Goal: Information Seeking & Learning: Find specific fact

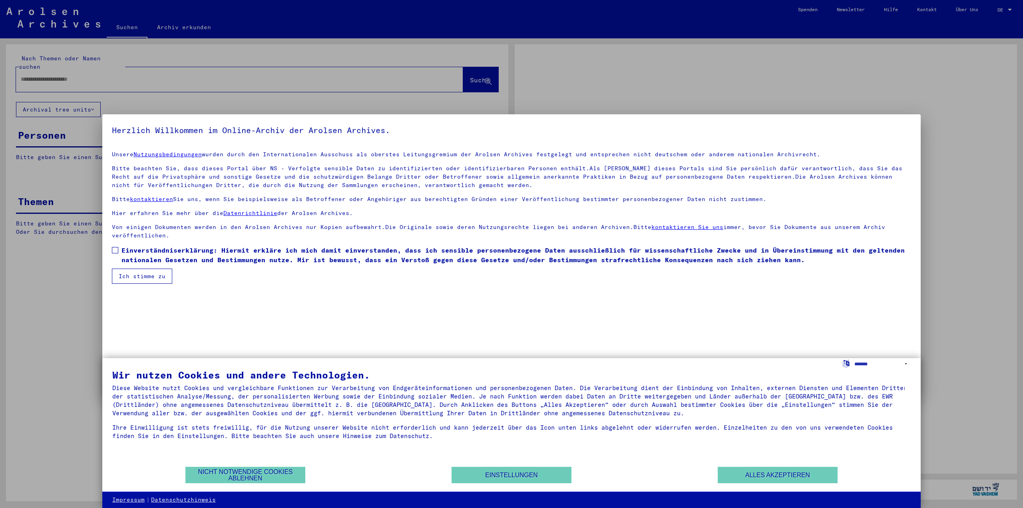
type input "**********"
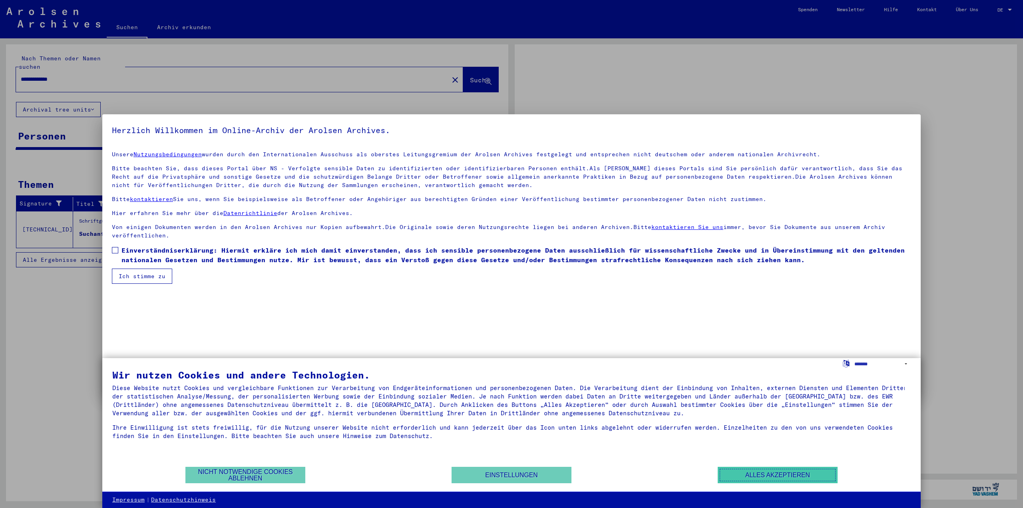
click at [770, 480] on button "Alles akzeptieren" at bounding box center [778, 475] width 120 height 16
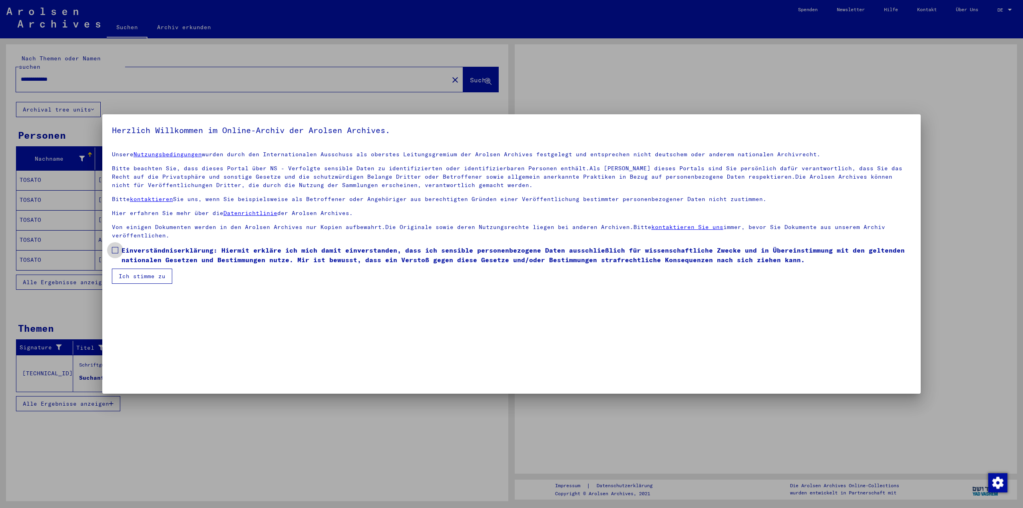
click at [118, 253] on span at bounding box center [115, 250] width 6 height 6
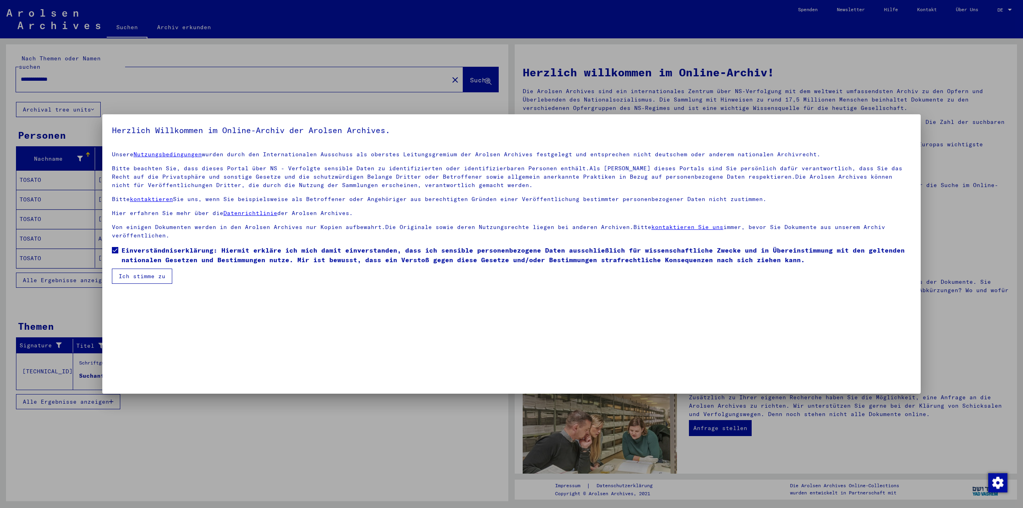
click at [137, 273] on button "Ich stimme zu" at bounding box center [142, 276] width 60 height 15
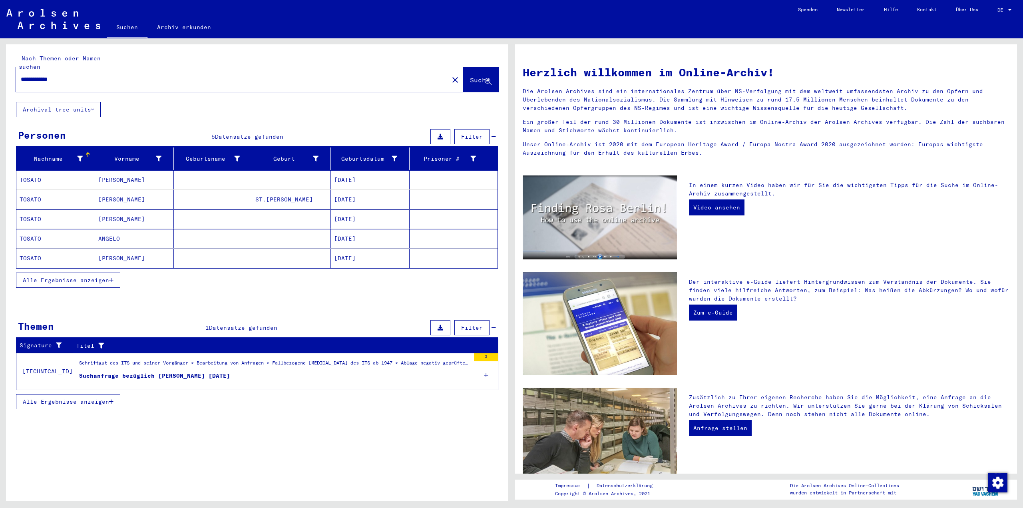
click at [208, 372] on div "Suchanfrage bezüglich [PERSON_NAME] [DATE]" at bounding box center [154, 376] width 151 height 8
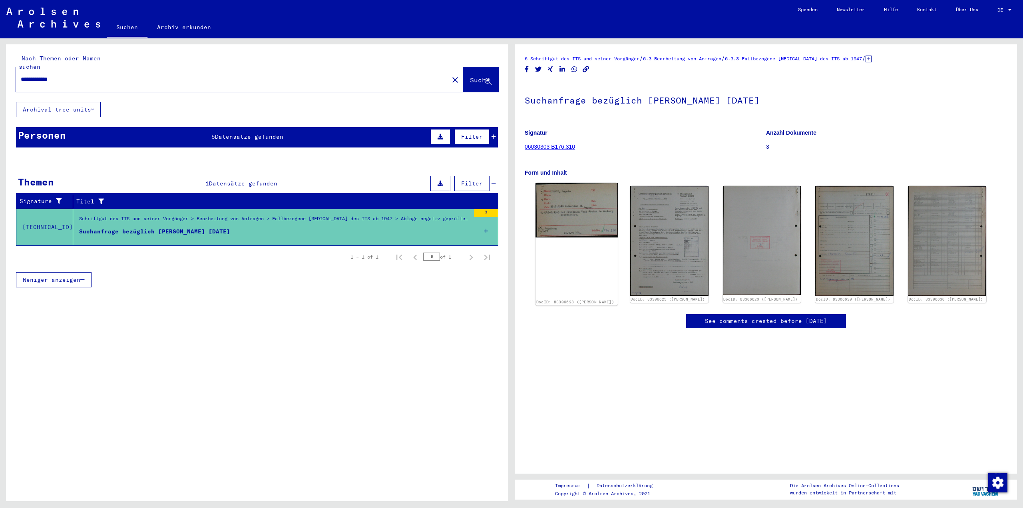
click at [581, 193] on img at bounding box center [577, 210] width 82 height 55
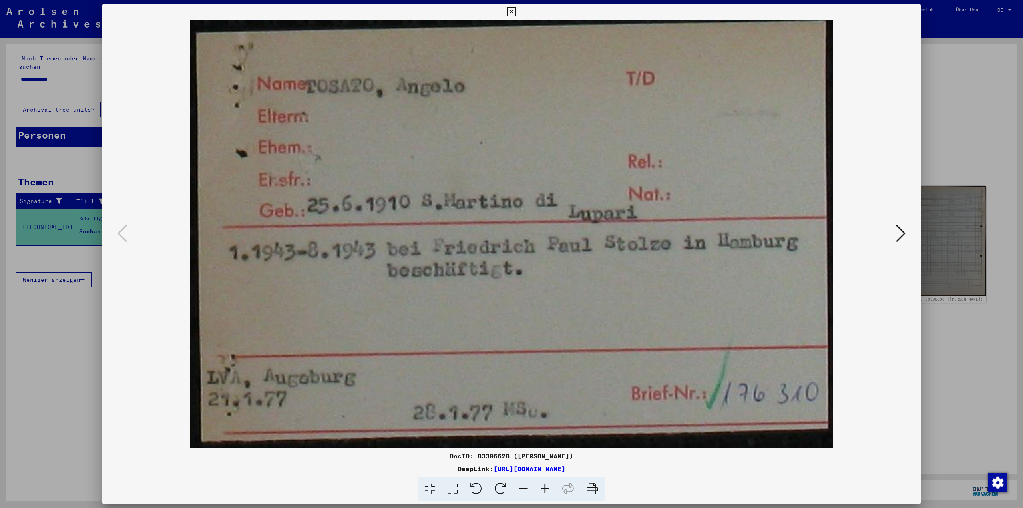
click at [903, 239] on icon at bounding box center [901, 233] width 10 height 19
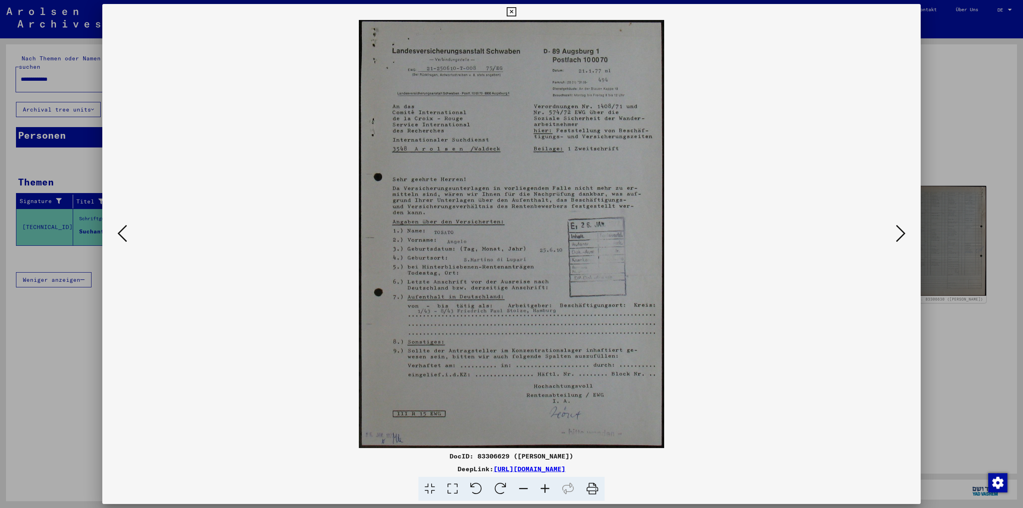
click at [903, 239] on icon at bounding box center [901, 233] width 10 height 19
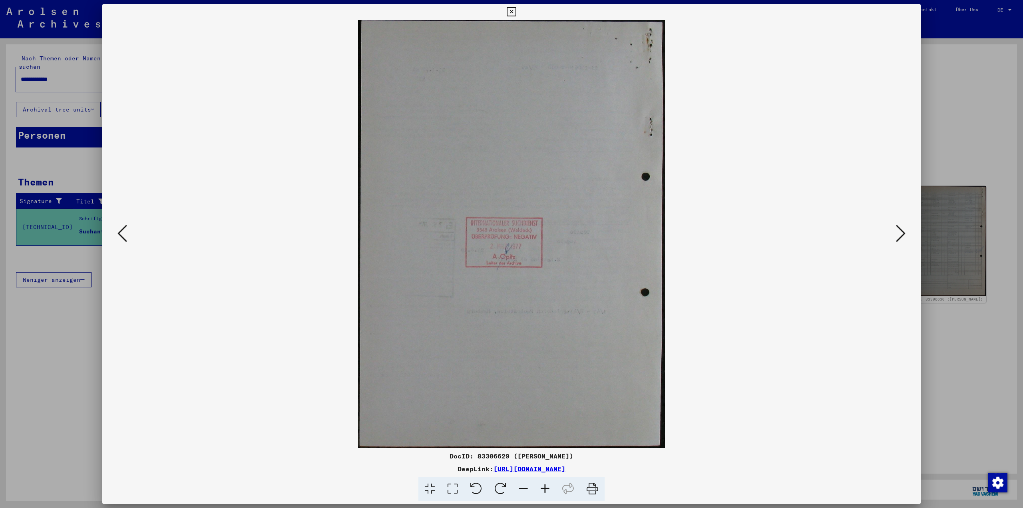
click at [903, 239] on icon at bounding box center [901, 233] width 10 height 19
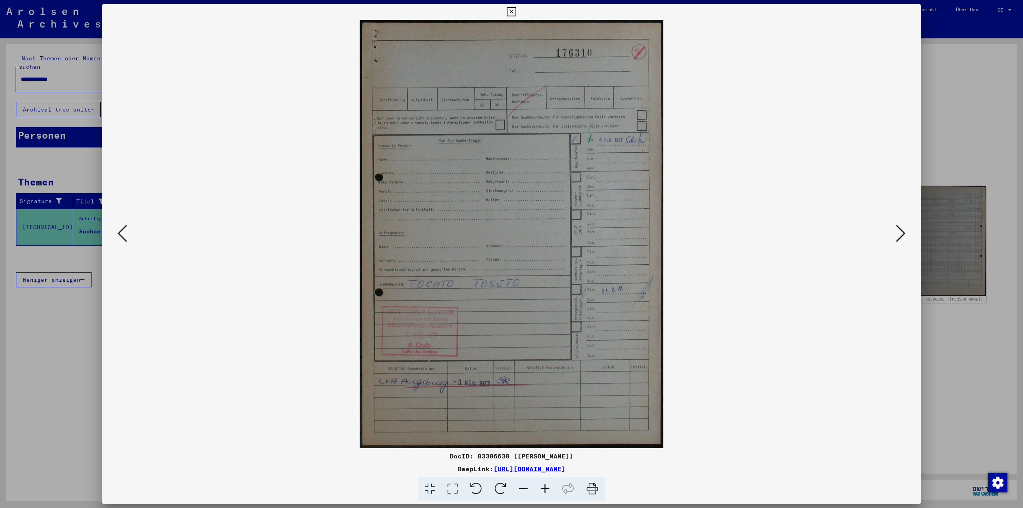
click at [903, 239] on icon at bounding box center [901, 233] width 10 height 19
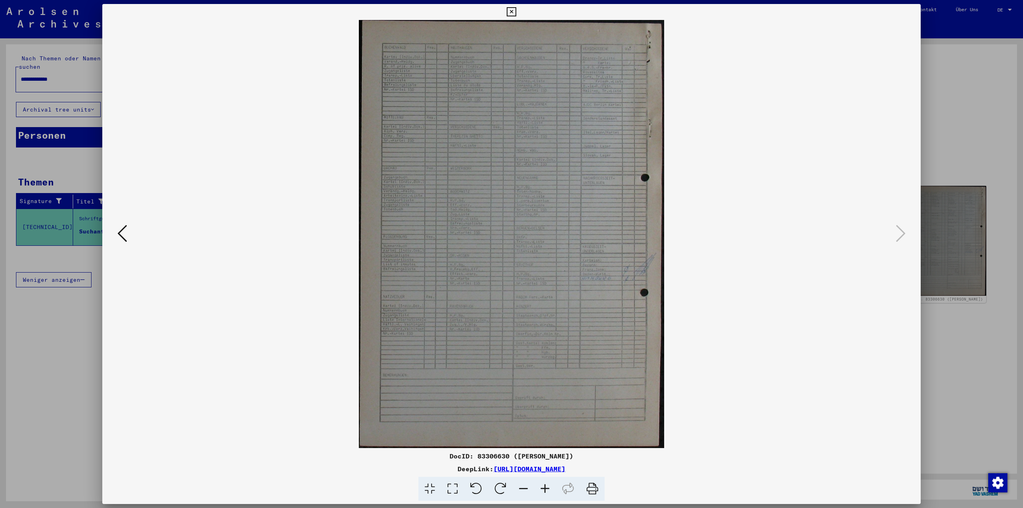
click at [545, 494] on icon at bounding box center [545, 489] width 22 height 24
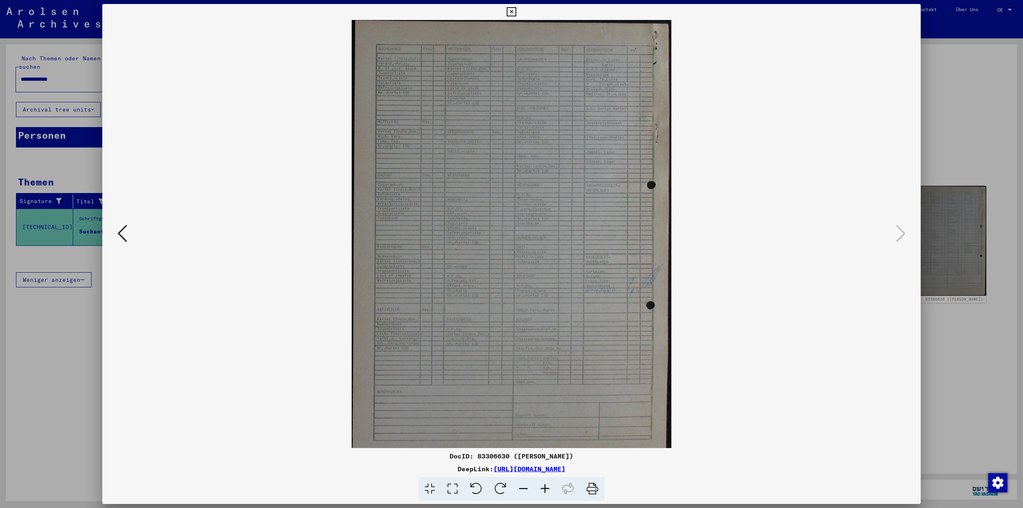
click at [545, 494] on icon at bounding box center [545, 489] width 22 height 24
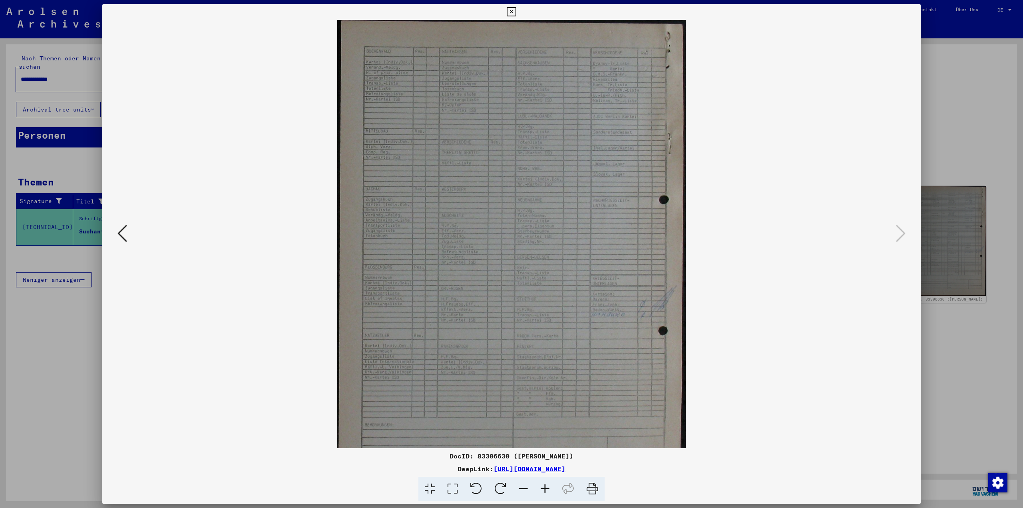
click at [545, 494] on icon at bounding box center [545, 489] width 22 height 24
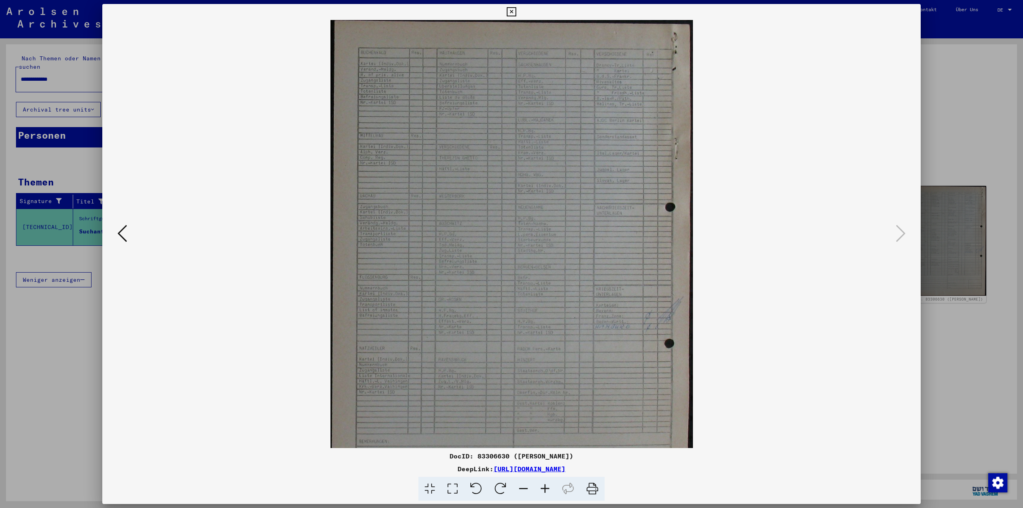
click at [545, 494] on icon at bounding box center [545, 489] width 22 height 24
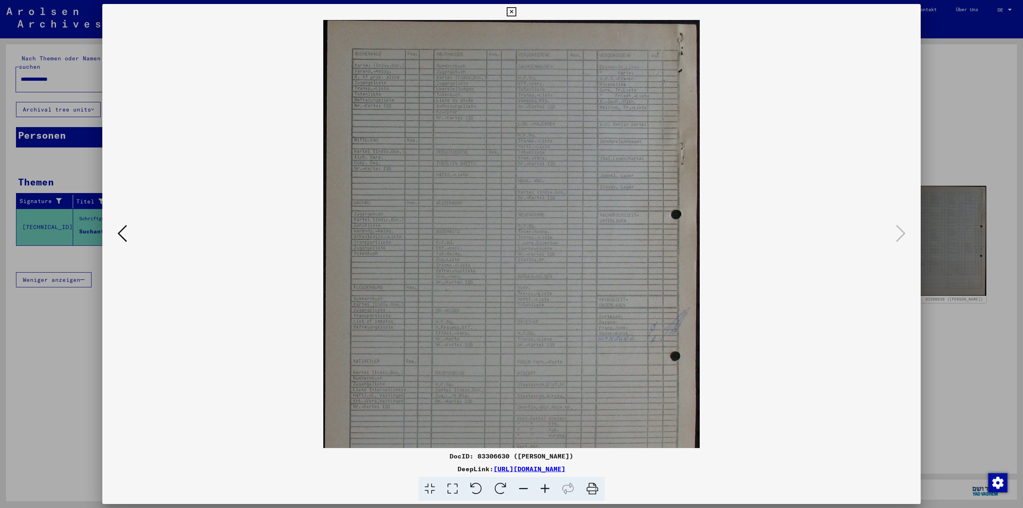
click at [545, 494] on icon at bounding box center [545, 489] width 22 height 24
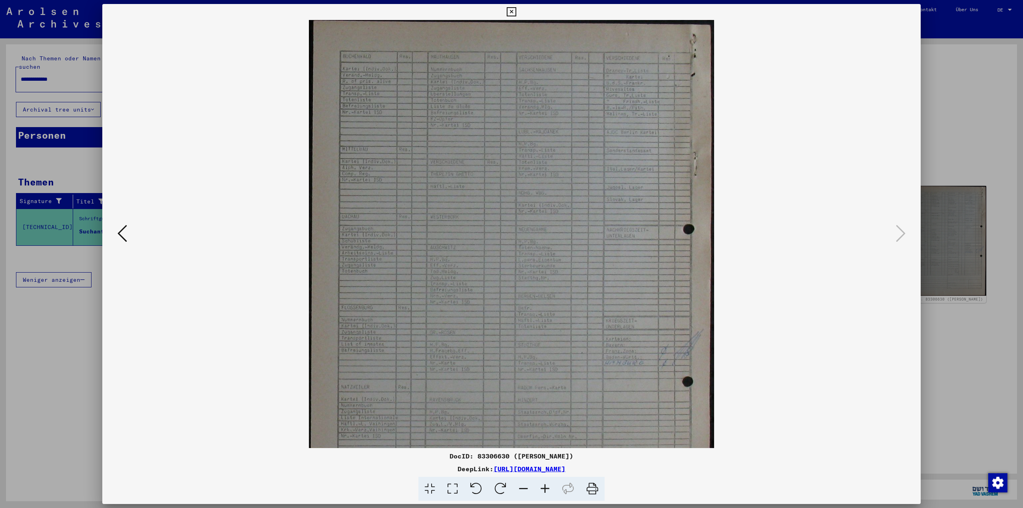
click at [545, 494] on icon at bounding box center [545, 489] width 22 height 24
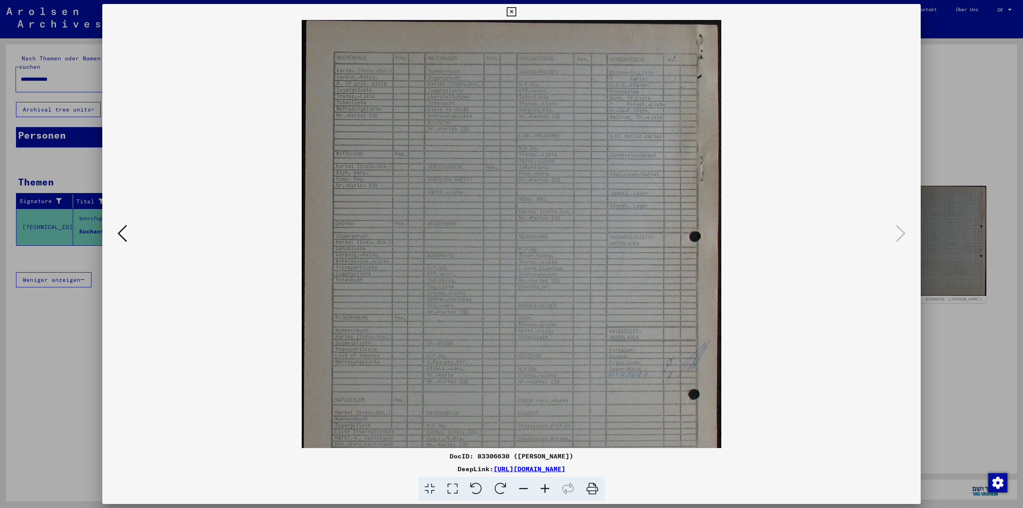
click at [545, 494] on icon at bounding box center [545, 489] width 22 height 24
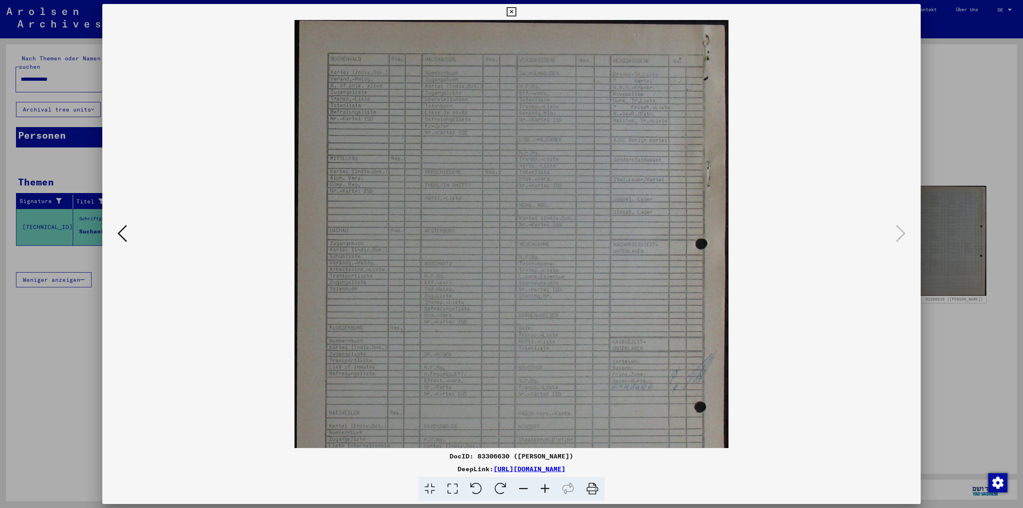
click at [545, 494] on icon at bounding box center [545, 489] width 22 height 24
click at [796, 238] on viewer-one-image at bounding box center [511, 234] width 764 height 428
click at [519, 488] on icon at bounding box center [524, 489] width 22 height 24
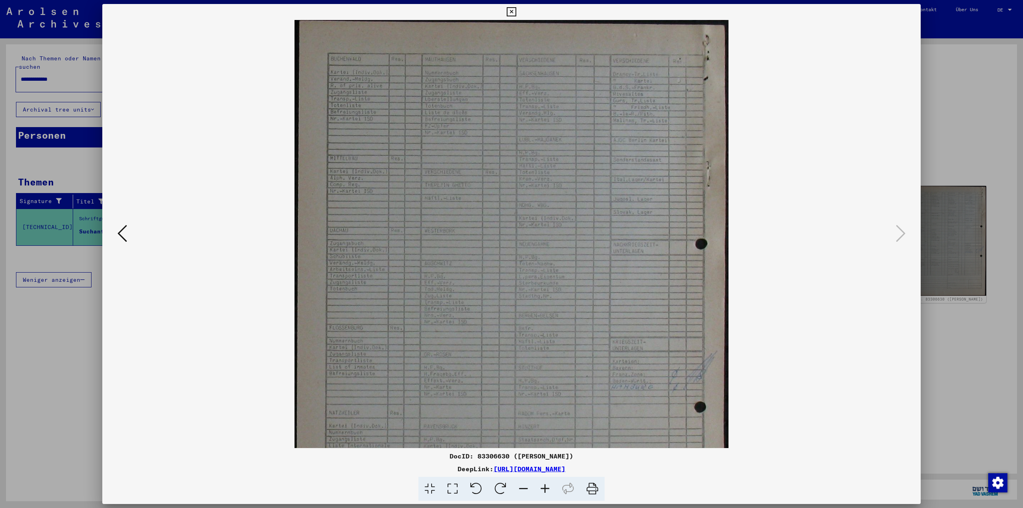
click at [519, 488] on icon at bounding box center [524, 489] width 22 height 24
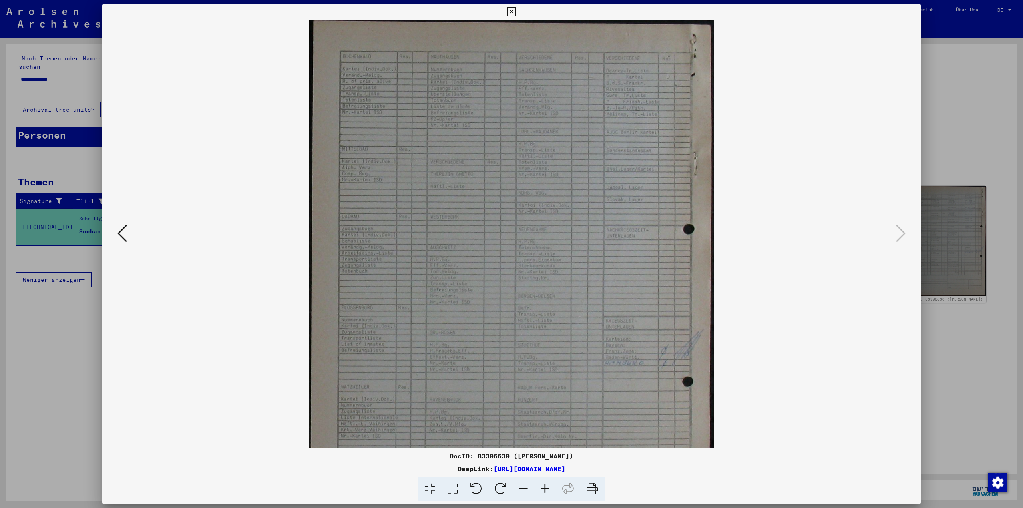
click at [519, 488] on icon at bounding box center [524, 489] width 22 height 24
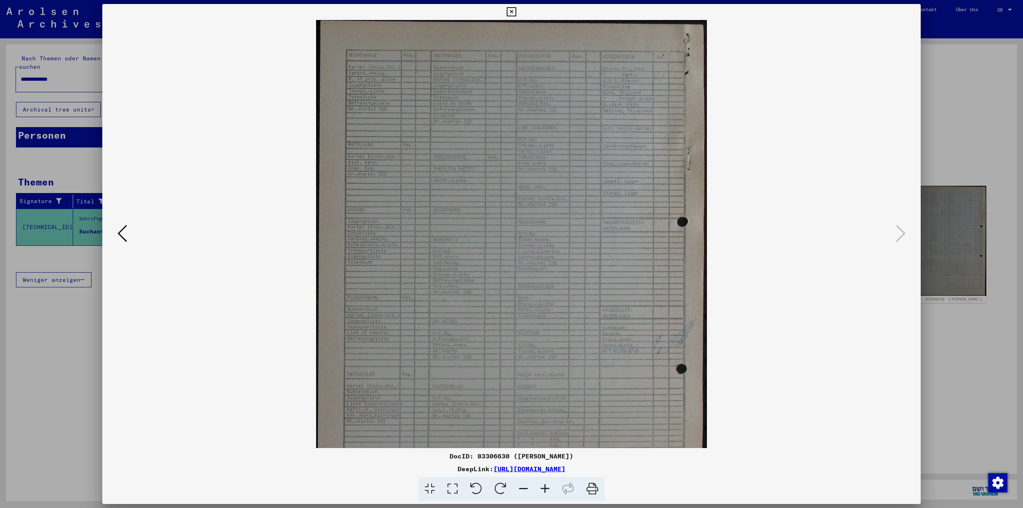
click at [519, 488] on icon at bounding box center [524, 489] width 22 height 24
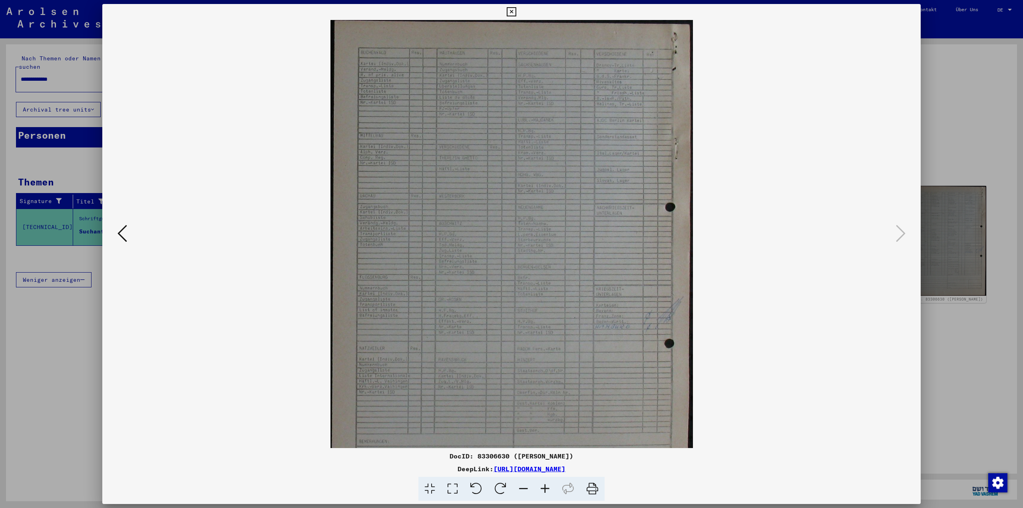
click at [519, 488] on icon at bounding box center [524, 489] width 22 height 24
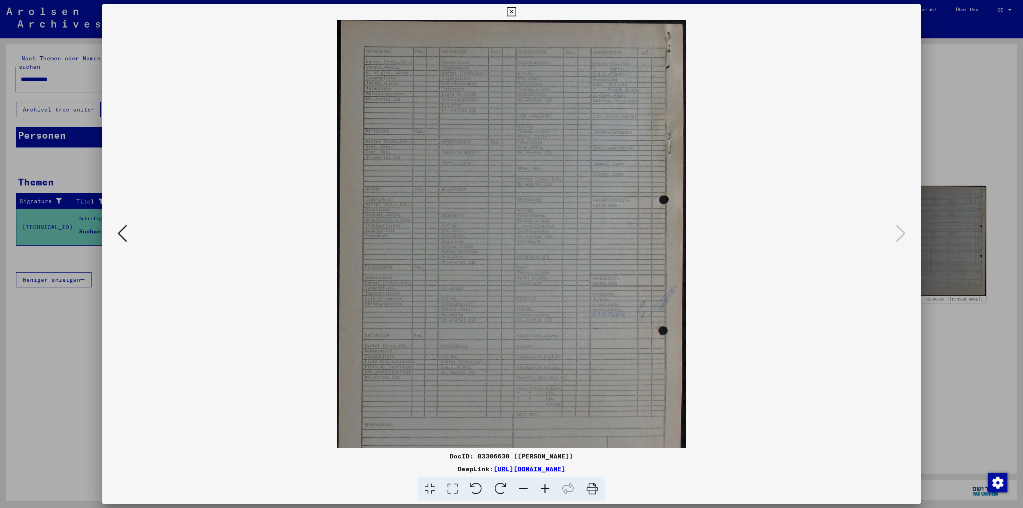
click at [519, 488] on icon at bounding box center [524, 489] width 22 height 24
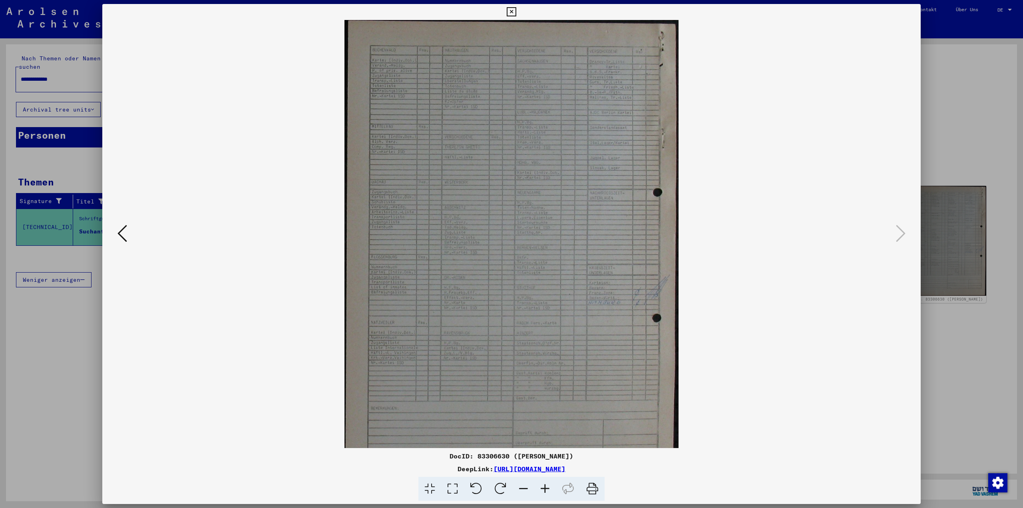
click at [519, 488] on icon at bounding box center [524, 489] width 22 height 24
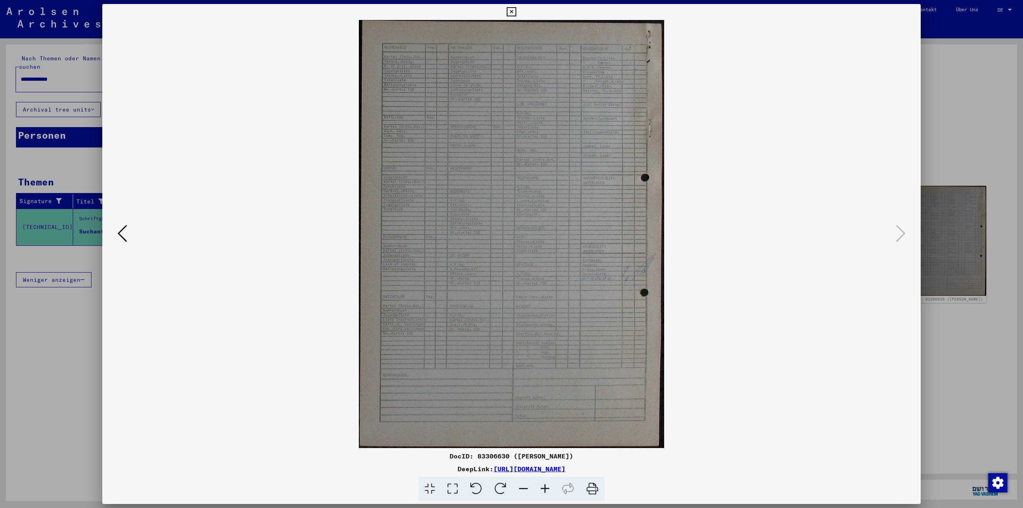
click at [519, 488] on icon at bounding box center [524, 489] width 22 height 24
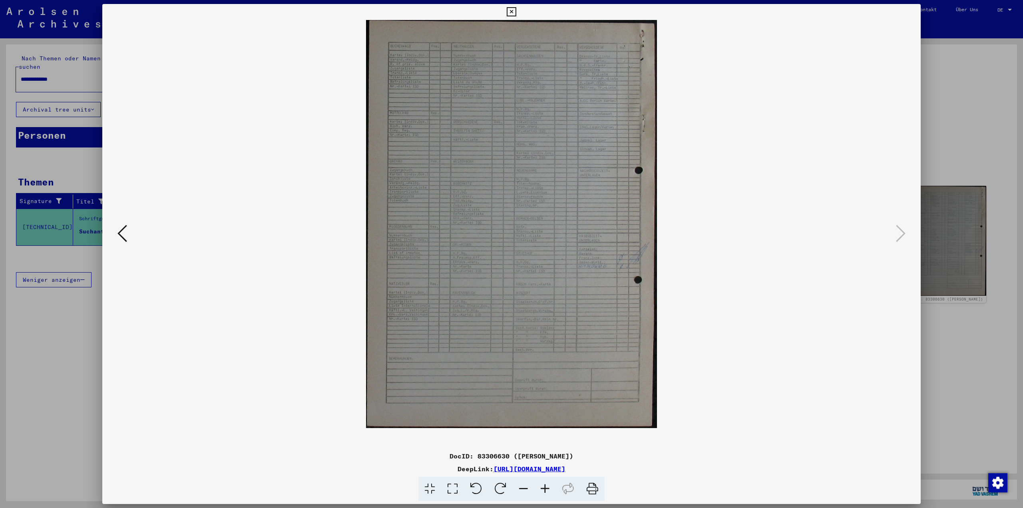
click at [118, 243] on icon at bounding box center [122, 233] width 10 height 19
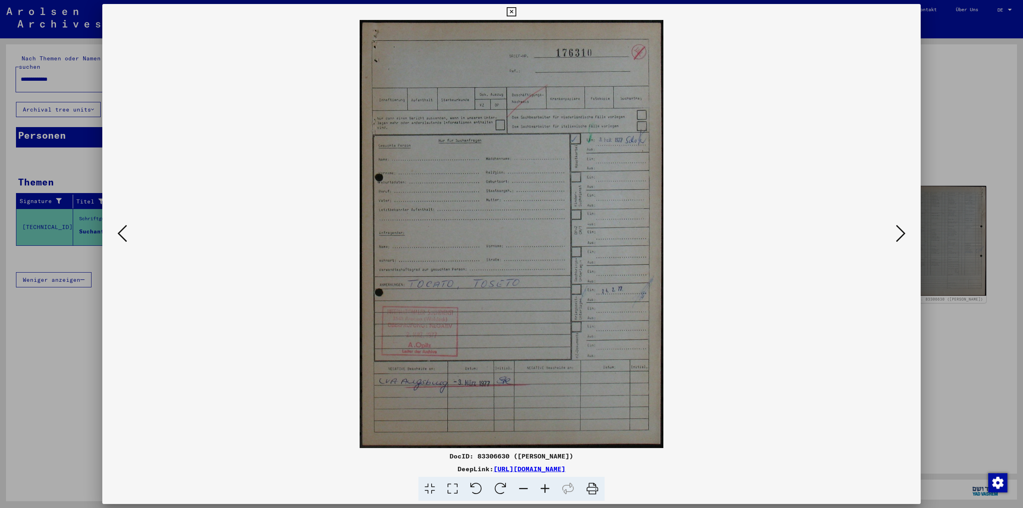
click at [118, 243] on icon at bounding box center [122, 233] width 10 height 19
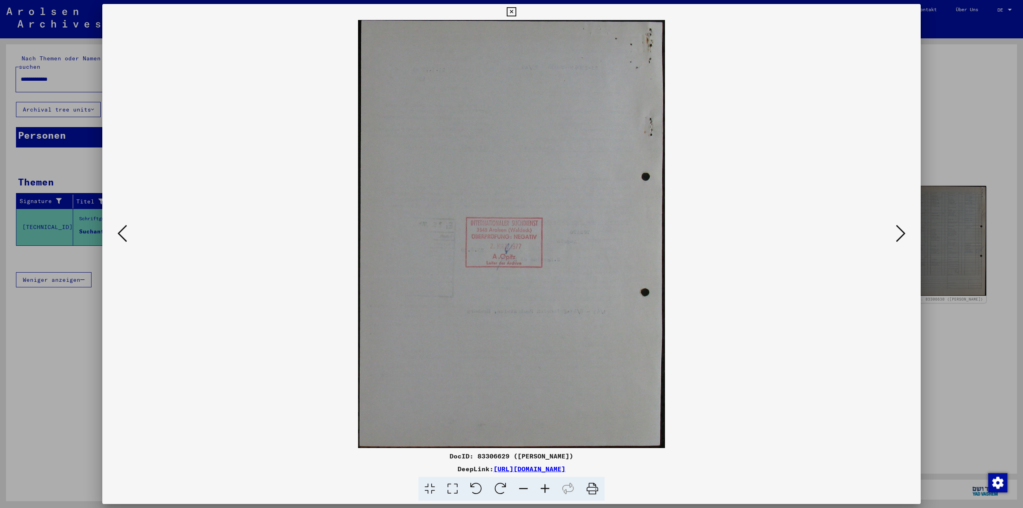
click at [118, 243] on icon at bounding box center [122, 233] width 10 height 19
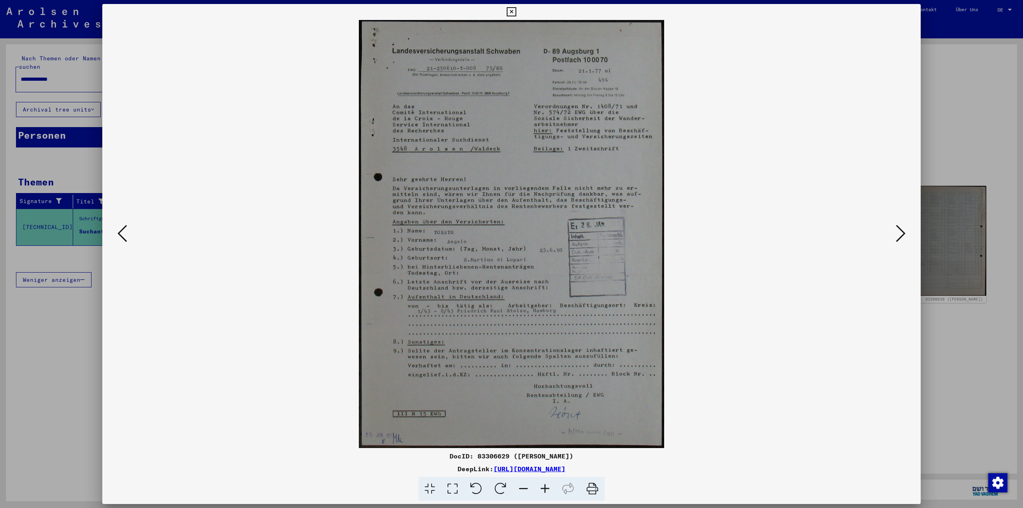
click at [118, 243] on icon at bounding box center [122, 233] width 10 height 19
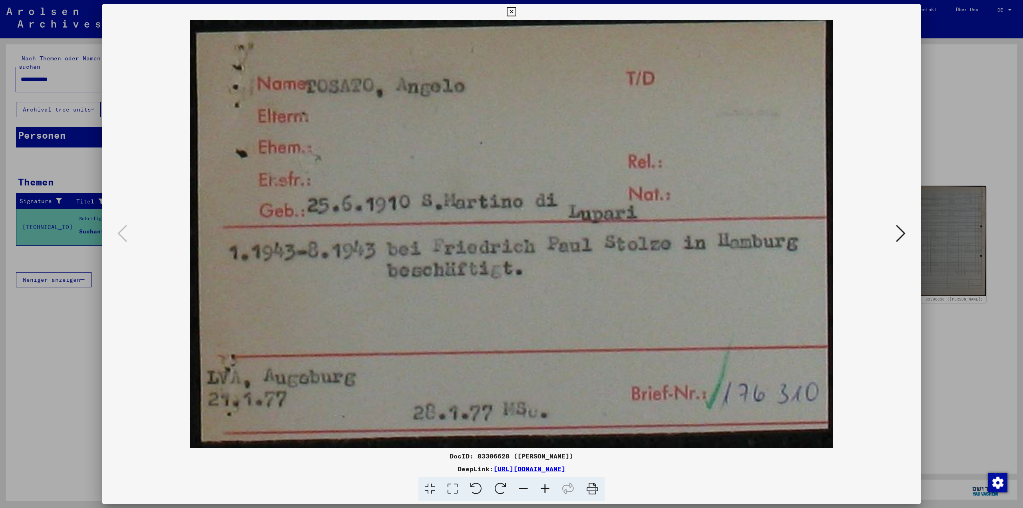
click at [525, 490] on icon at bounding box center [524, 489] width 22 height 24
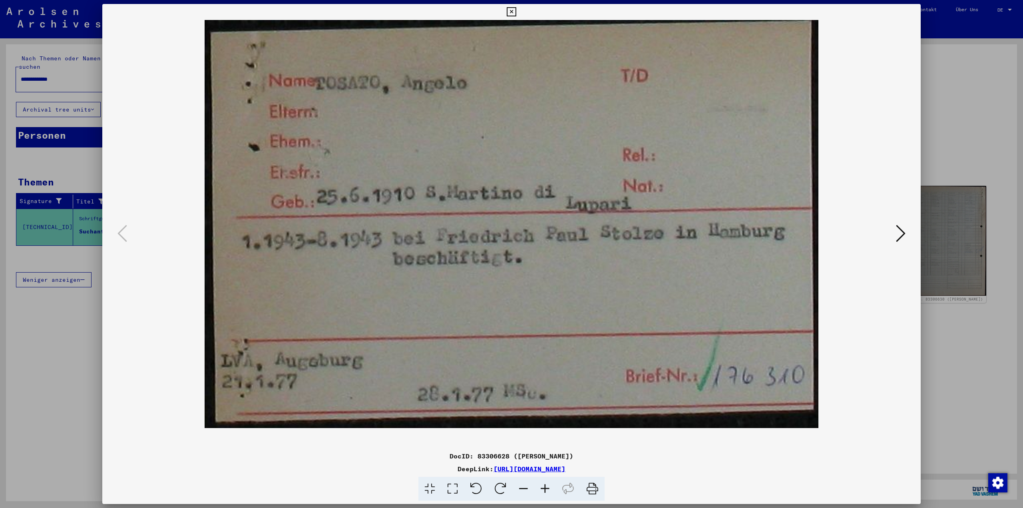
click at [525, 490] on icon at bounding box center [524, 489] width 22 height 24
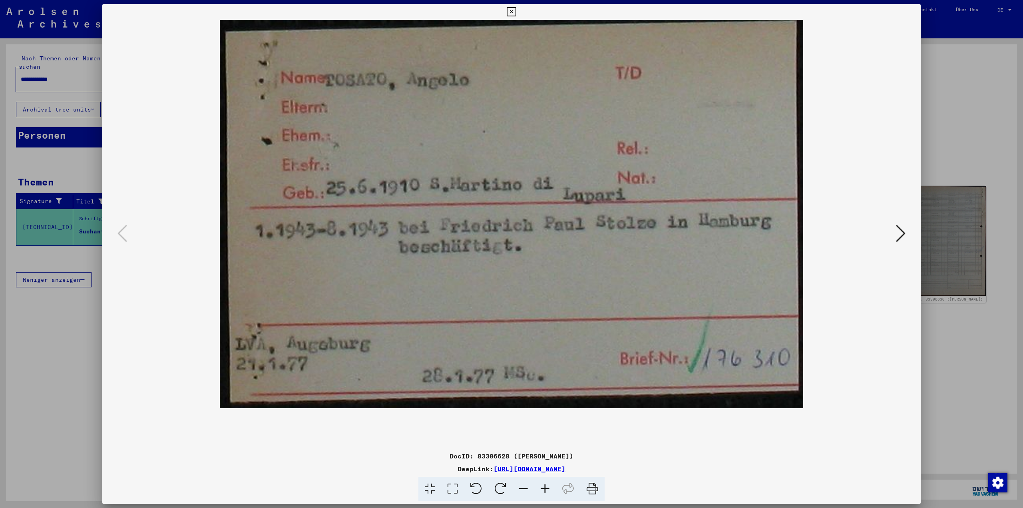
click at [896, 236] on icon at bounding box center [901, 233] width 10 height 19
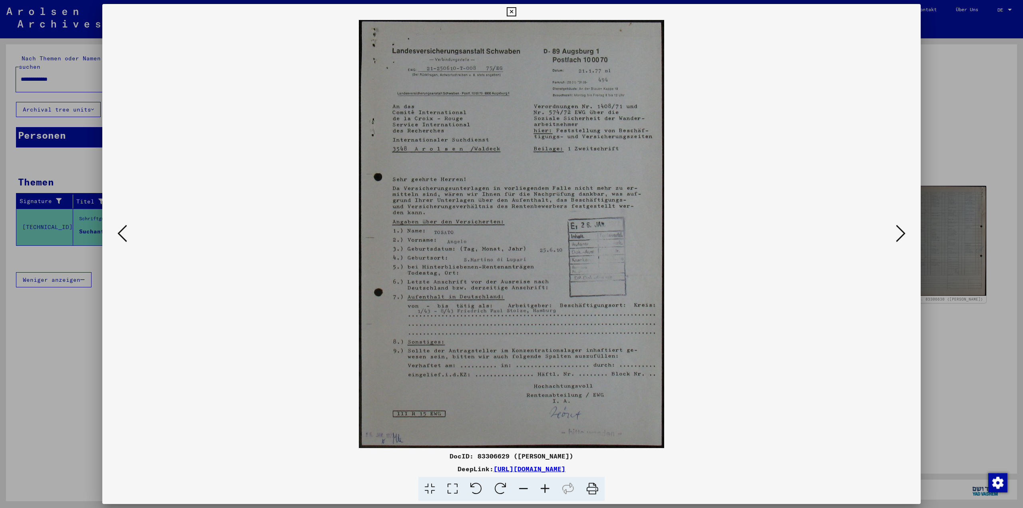
click at [904, 235] on icon at bounding box center [901, 233] width 10 height 19
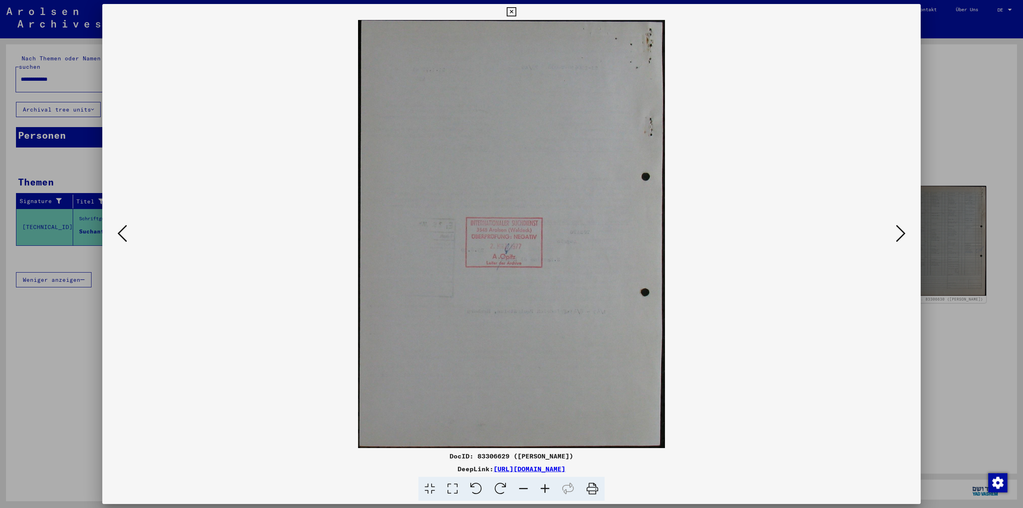
click at [893, 235] on viewer-one-image at bounding box center [511, 234] width 764 height 428
click at [905, 232] on icon at bounding box center [901, 233] width 10 height 19
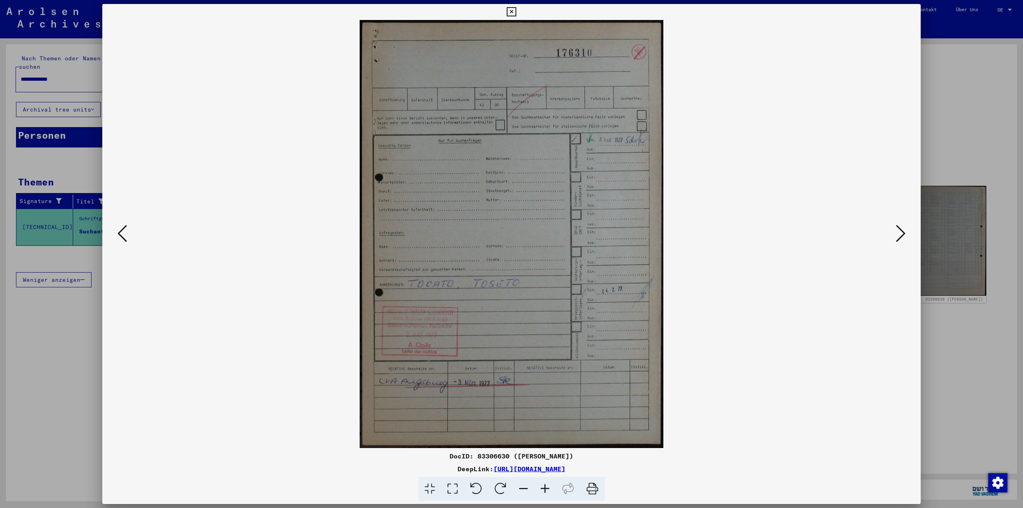
click at [971, 83] on div at bounding box center [511, 254] width 1023 height 508
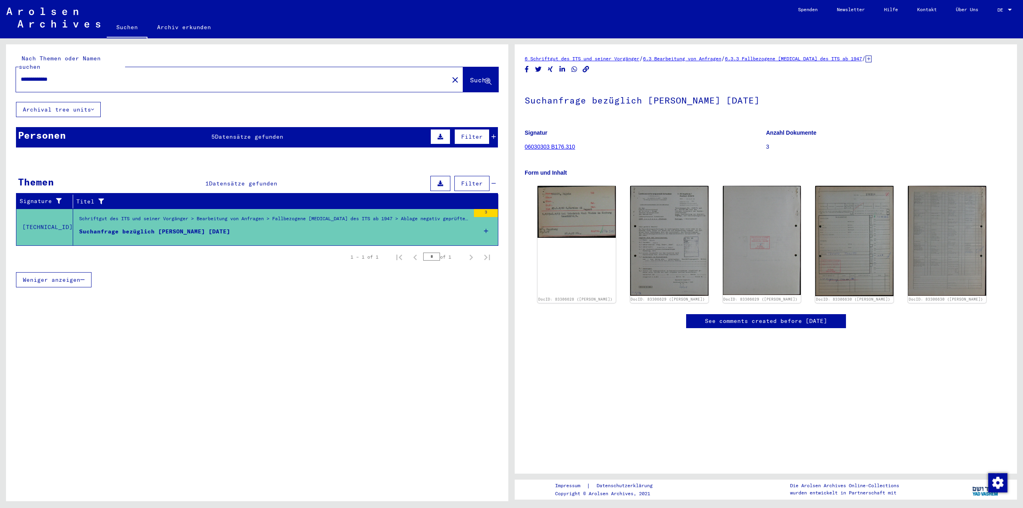
click at [470, 76] on span "Suche" at bounding box center [480, 80] width 20 height 8
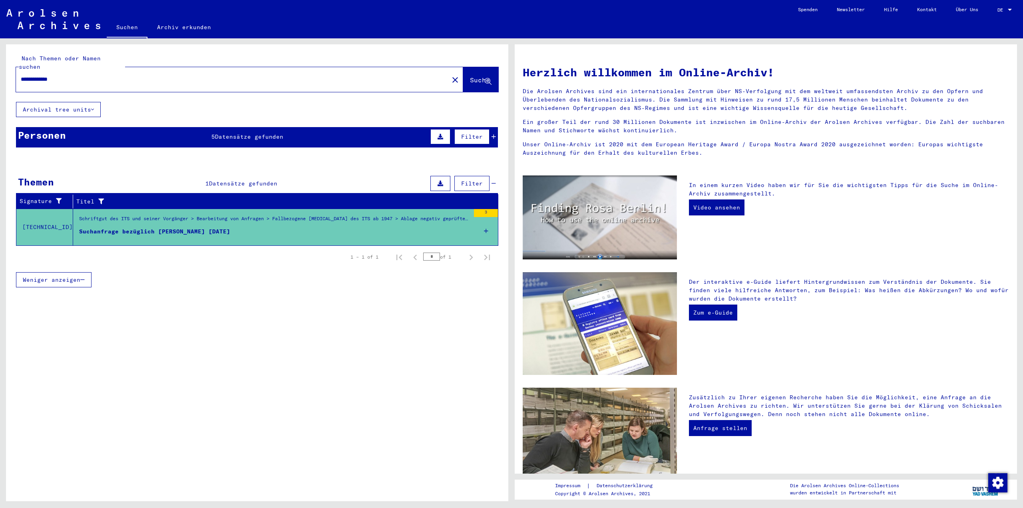
click at [94, 107] on icon at bounding box center [92, 110] width 3 height 6
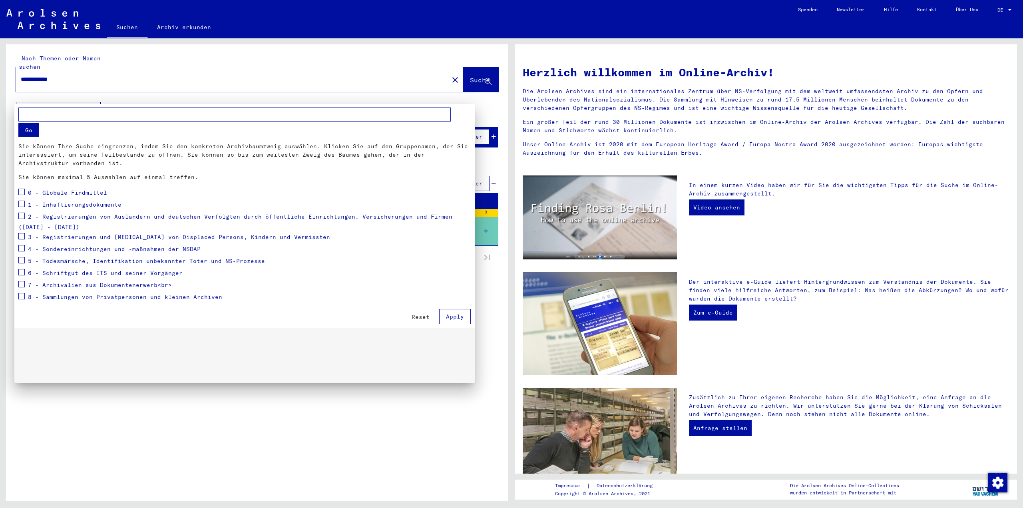
click at [94, 100] on div at bounding box center [511, 254] width 1023 height 508
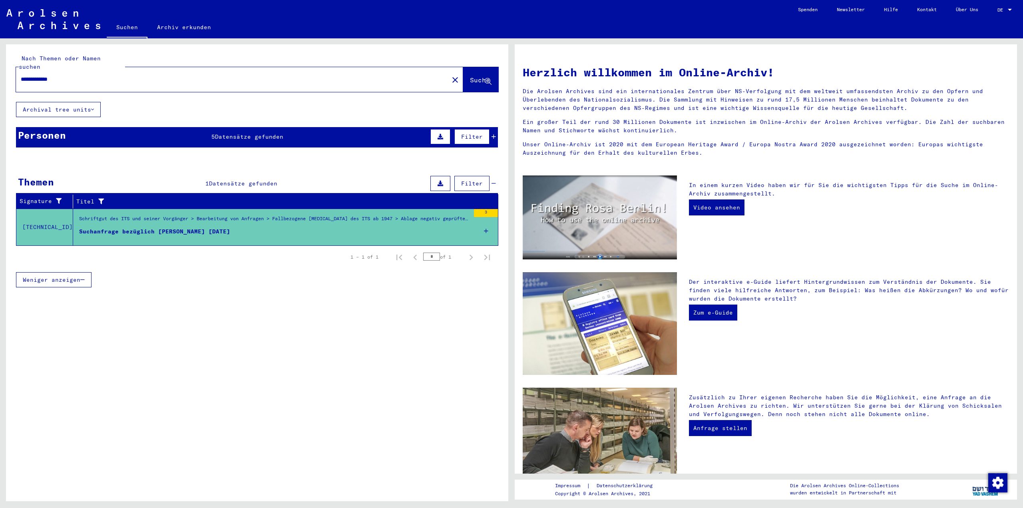
click at [486, 229] on mat-cell at bounding box center [454, 238] width 88 height 19
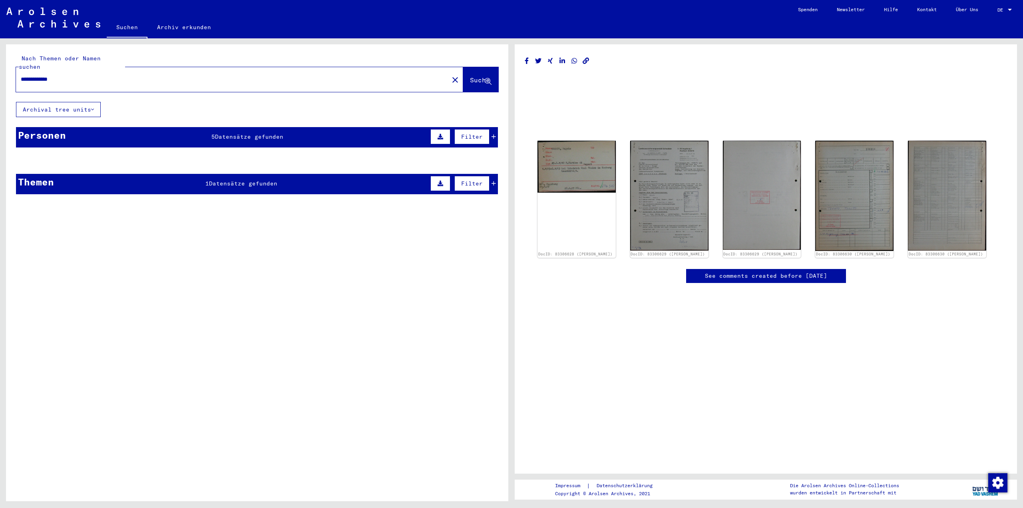
click at [60, 75] on input "**********" at bounding box center [232, 79] width 423 height 8
type input "**********"
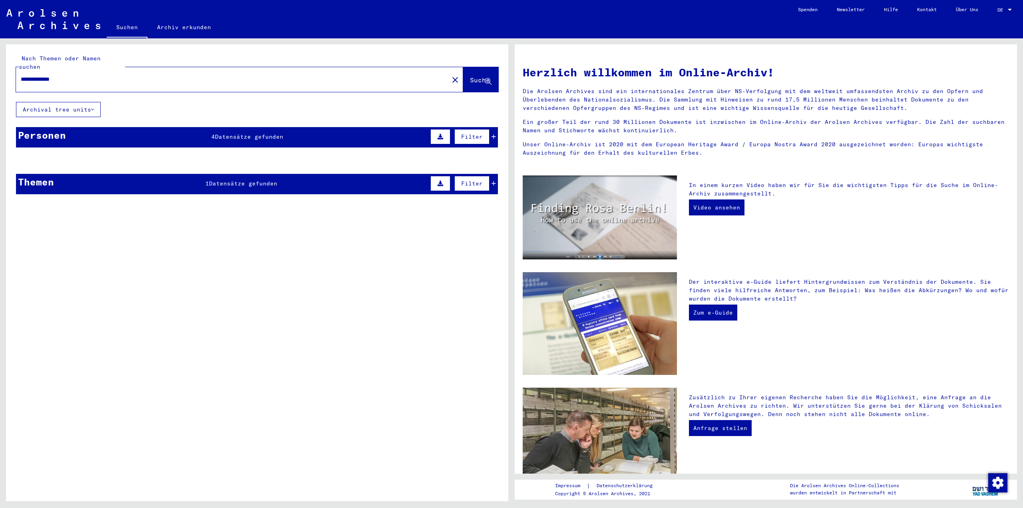
click at [261, 133] on span "Datensätze gefunden" at bounding box center [249, 136] width 68 height 7
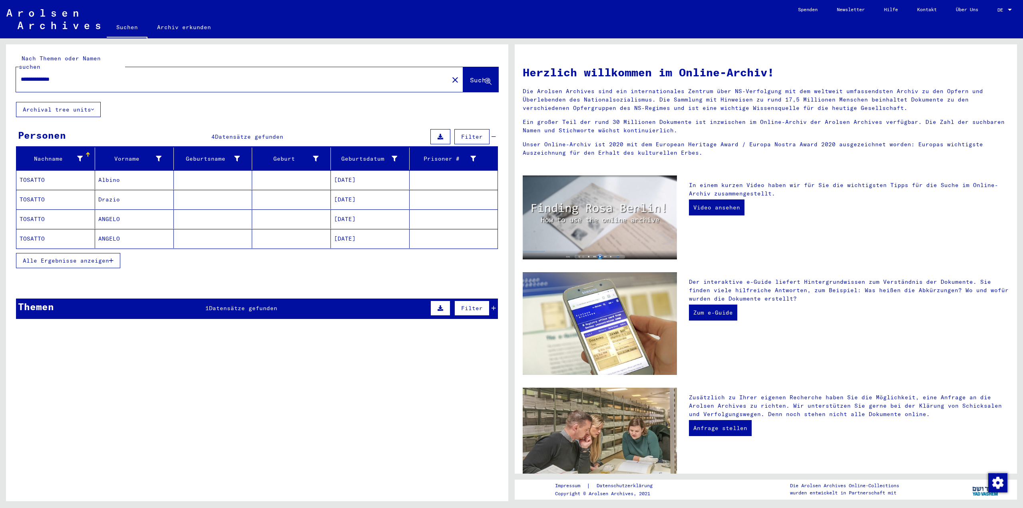
click at [109, 211] on mat-cell "ANGELO" at bounding box center [134, 218] width 79 height 19
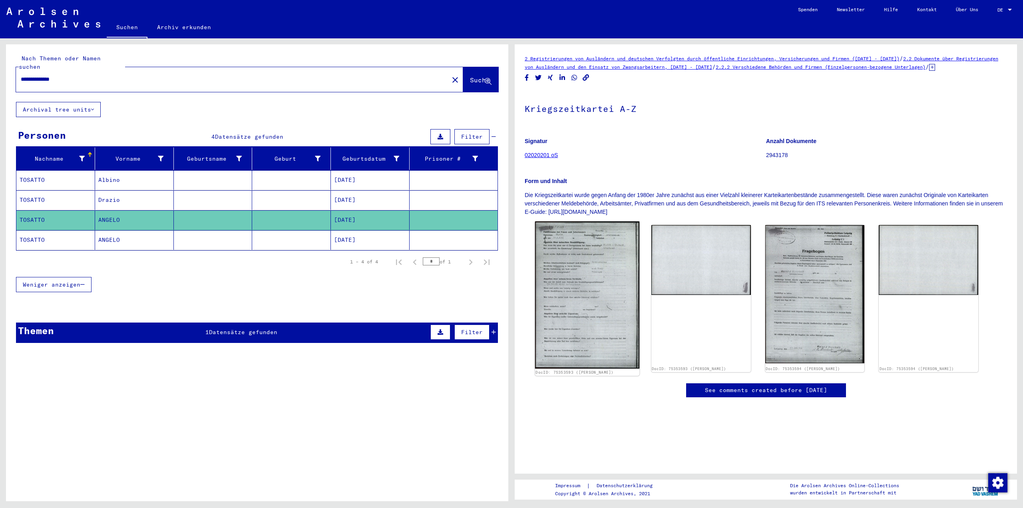
click at [584, 265] on img at bounding box center [587, 294] width 104 height 147
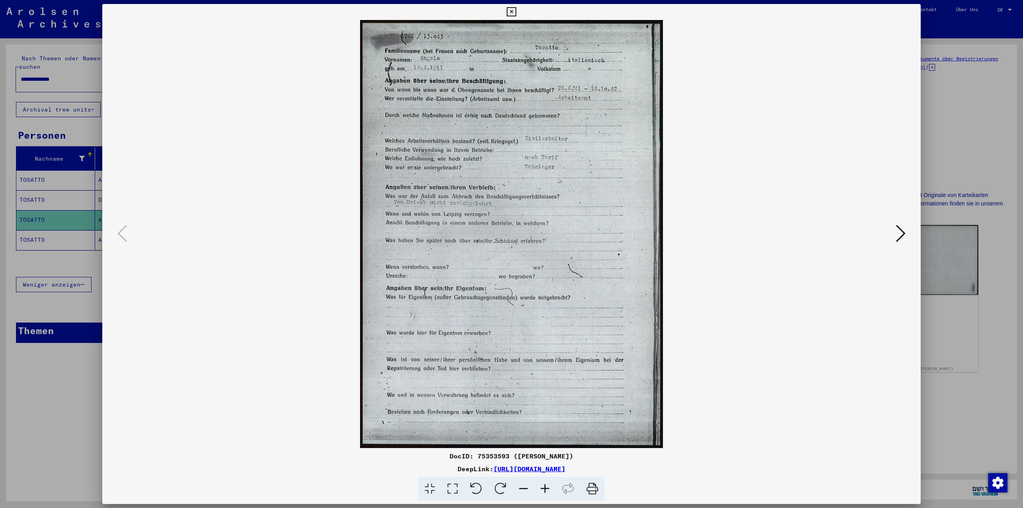
click at [898, 235] on icon at bounding box center [901, 233] width 10 height 19
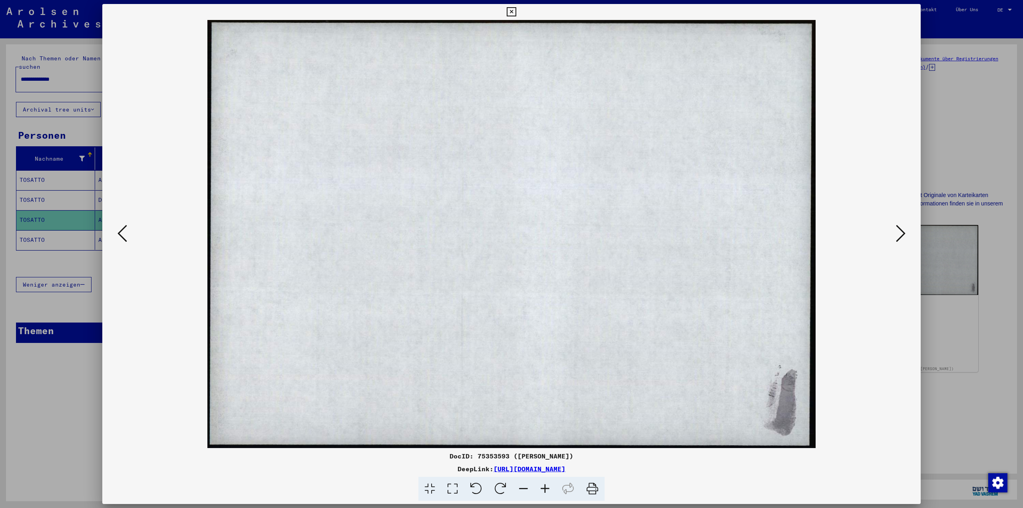
click at [898, 235] on icon at bounding box center [901, 233] width 10 height 19
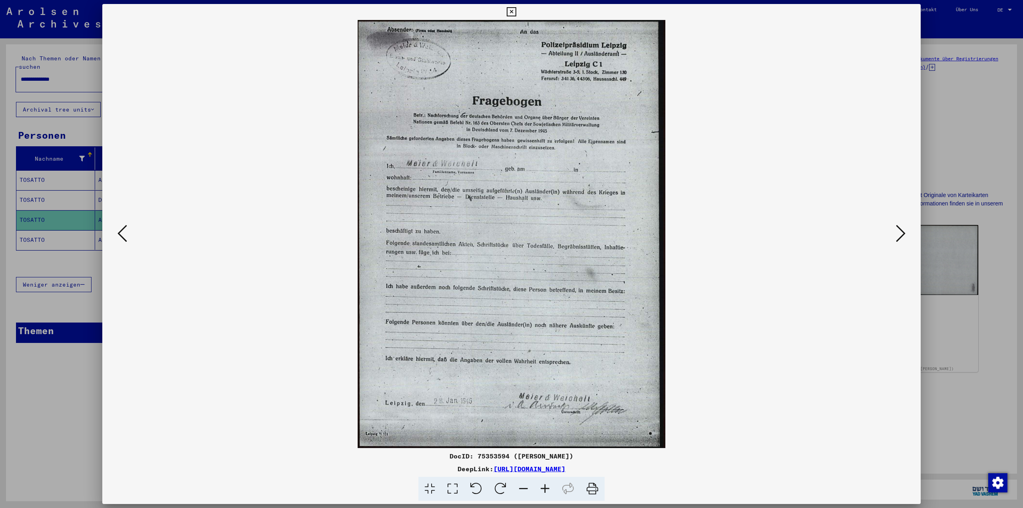
click at [898, 235] on icon at bounding box center [901, 233] width 10 height 19
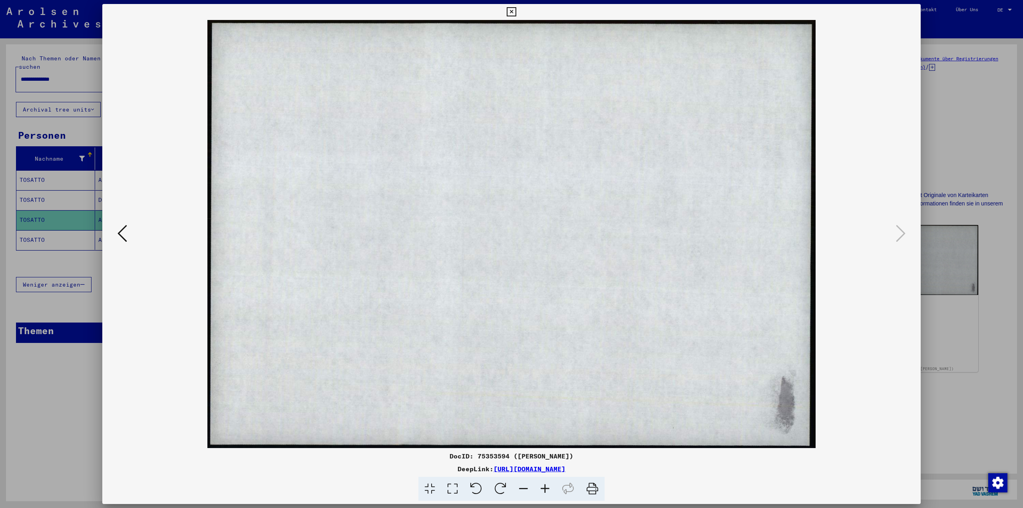
click at [965, 180] on div at bounding box center [511, 254] width 1023 height 508
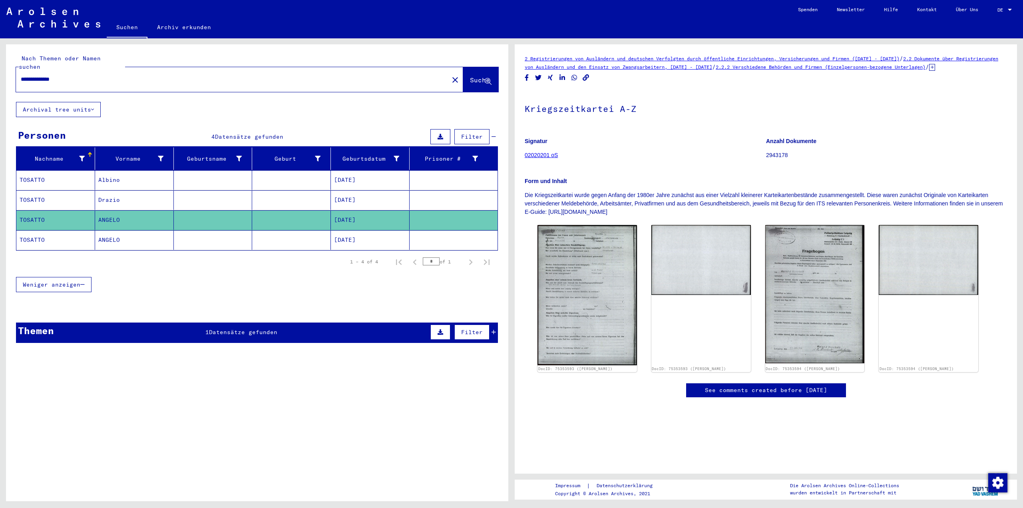
click at [114, 235] on mat-cell "ANGELO" at bounding box center [134, 240] width 79 height 20
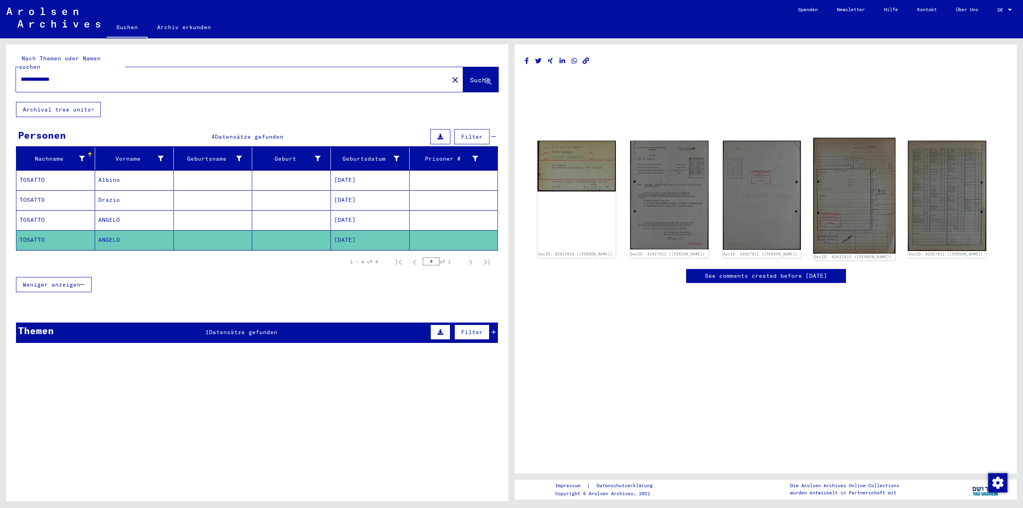
click at [838, 215] on img at bounding box center [854, 195] width 82 height 115
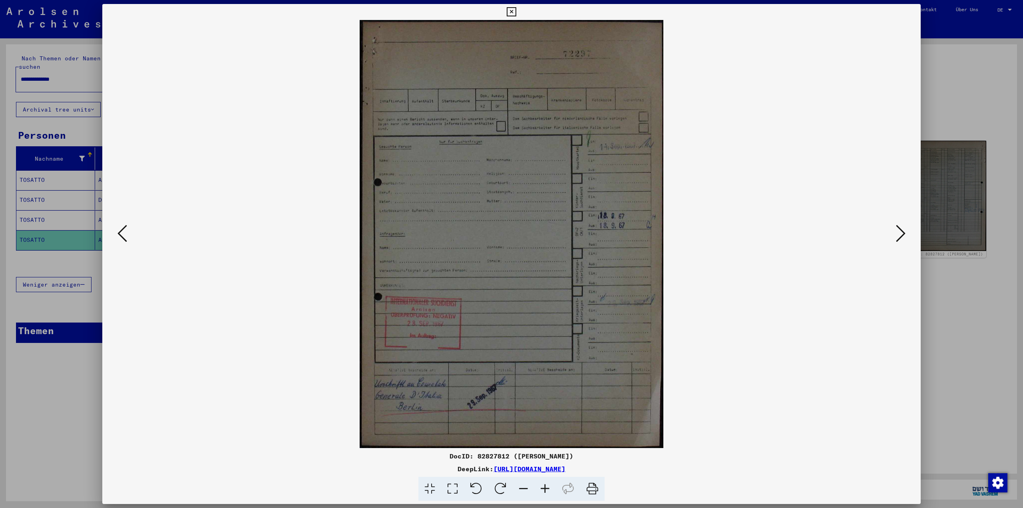
click at [40, 372] on div at bounding box center [511, 254] width 1023 height 508
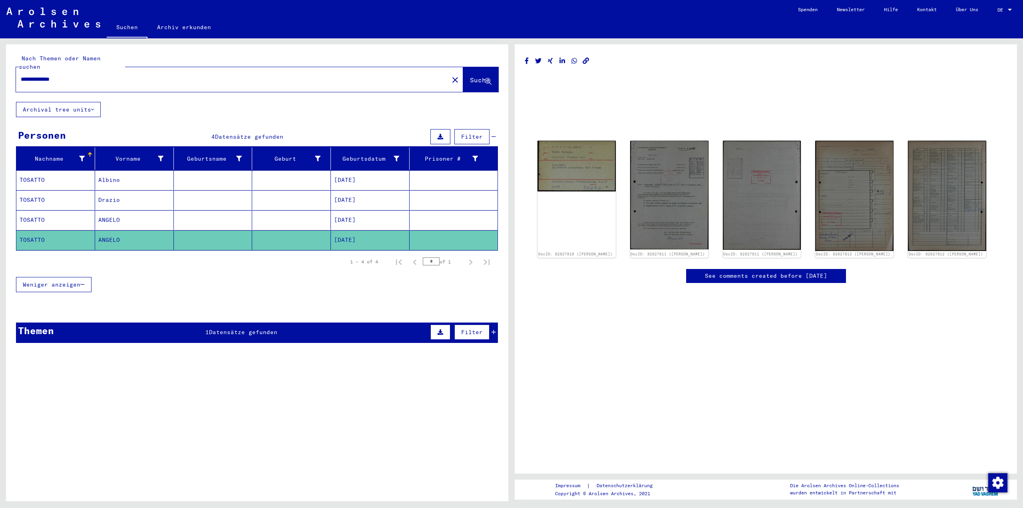
click at [62, 75] on input "**********" at bounding box center [232, 79] width 423 height 8
click at [852, 205] on img at bounding box center [854, 195] width 82 height 115
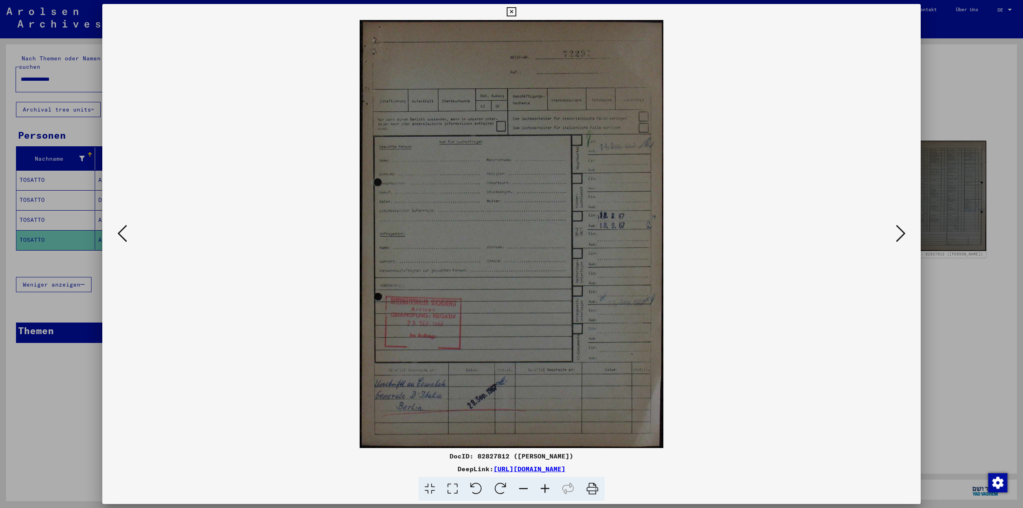
click at [968, 296] on div at bounding box center [511, 254] width 1023 height 508
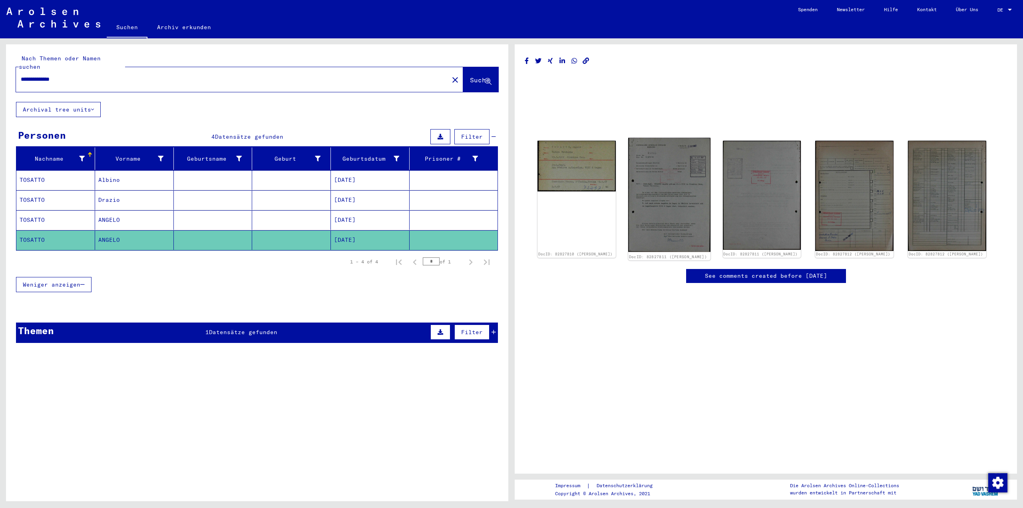
click at [652, 206] on img at bounding box center [669, 195] width 82 height 114
drag, startPoint x: 81, startPoint y: 70, endPoint x: 0, endPoint y: 72, distance: 81.1
click at [0, 72] on div "**********" at bounding box center [256, 269] width 512 height 463
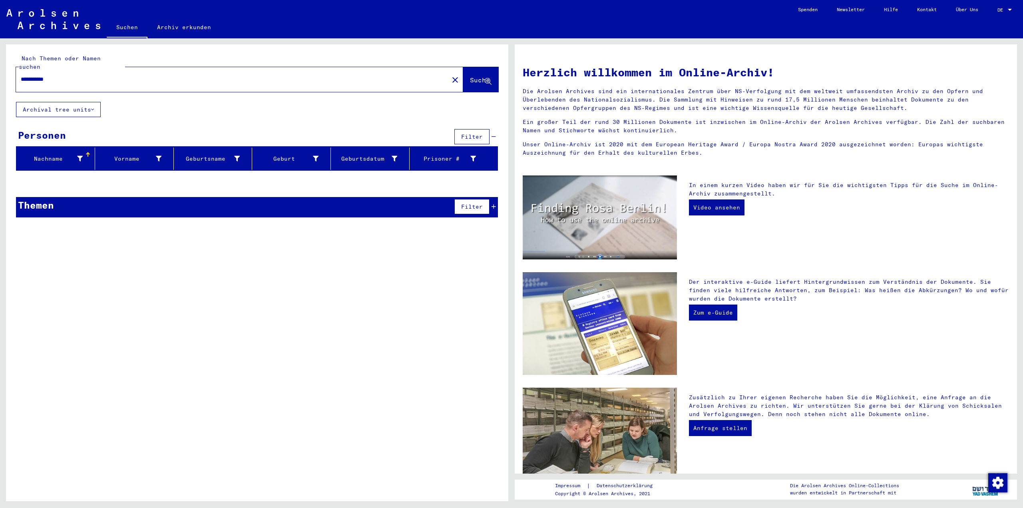
drag, startPoint x: 38, startPoint y: 71, endPoint x: 0, endPoint y: 78, distance: 39.0
click at [0, 78] on div "**********" at bounding box center [256, 269] width 512 height 463
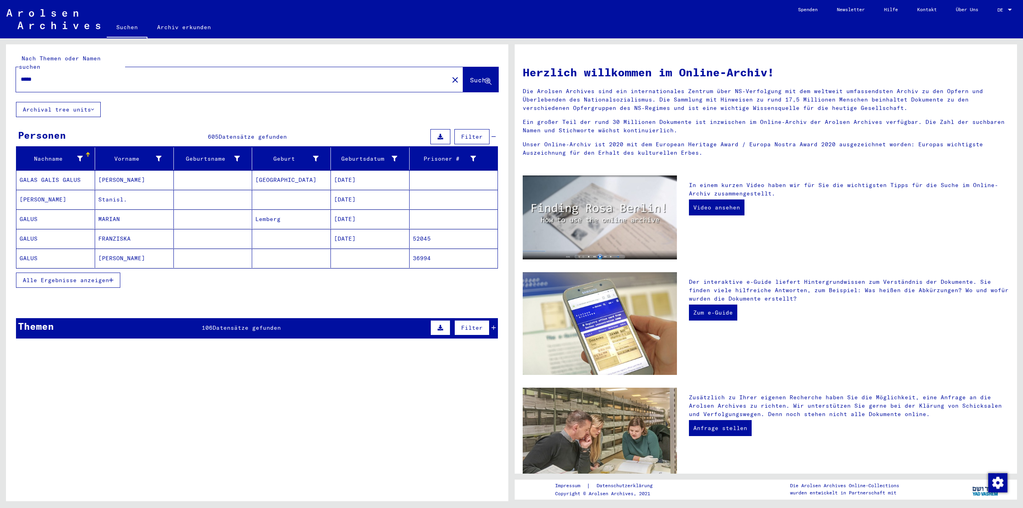
click at [76, 277] on span "Alle Ergebnisse anzeigen" at bounding box center [66, 280] width 86 height 7
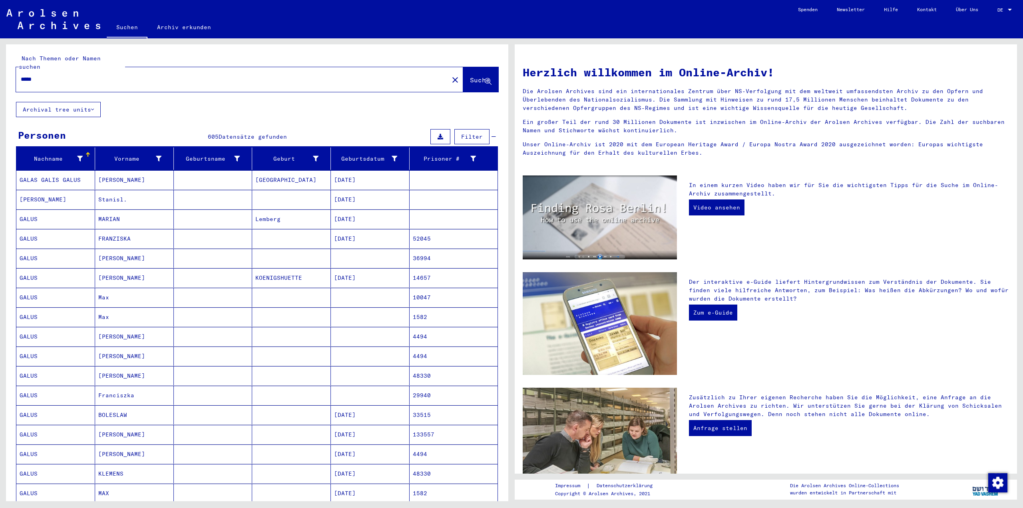
click at [109, 75] on input "*****" at bounding box center [230, 79] width 418 height 8
type input "**********"
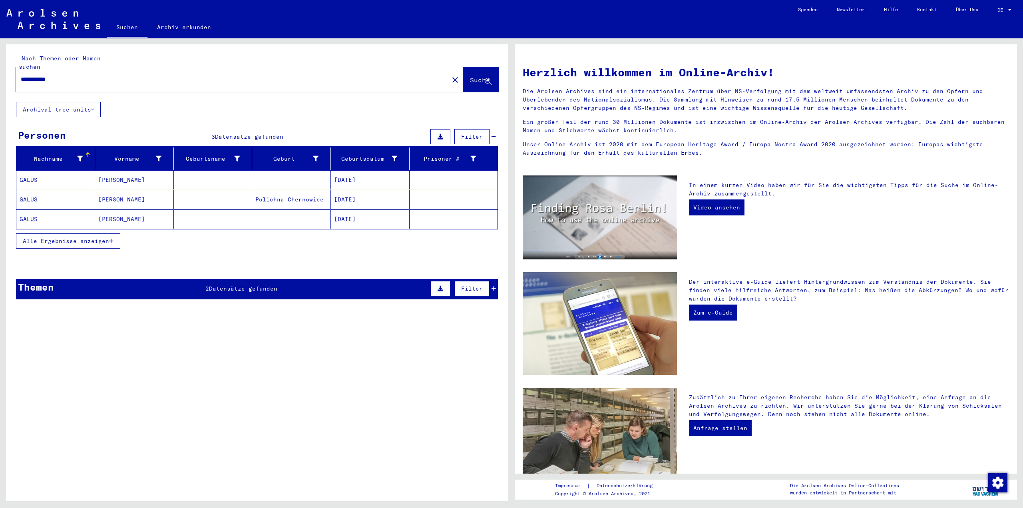
click at [107, 191] on mat-cell "[PERSON_NAME]" at bounding box center [134, 199] width 79 height 19
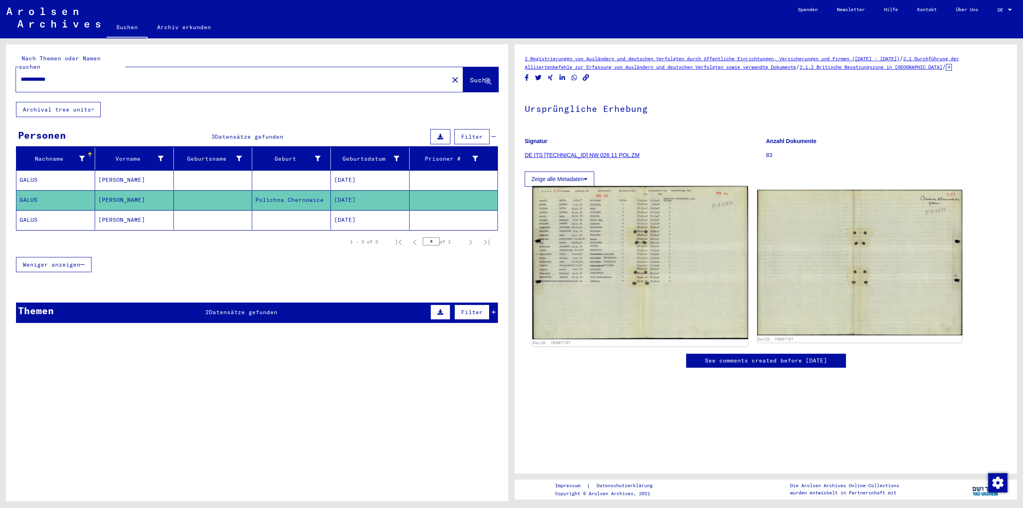
click at [588, 260] on img at bounding box center [639, 262] width 215 height 153
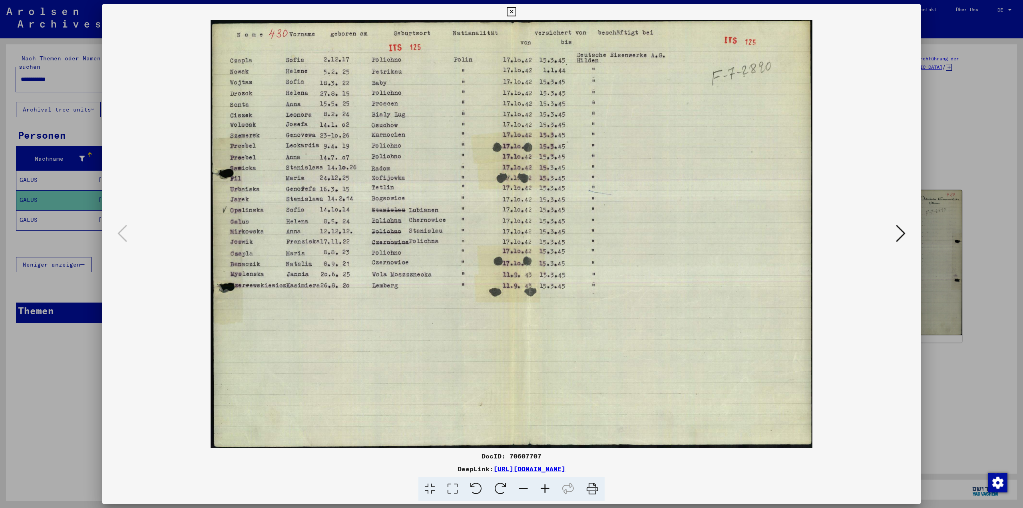
click at [901, 238] on icon at bounding box center [901, 233] width 10 height 19
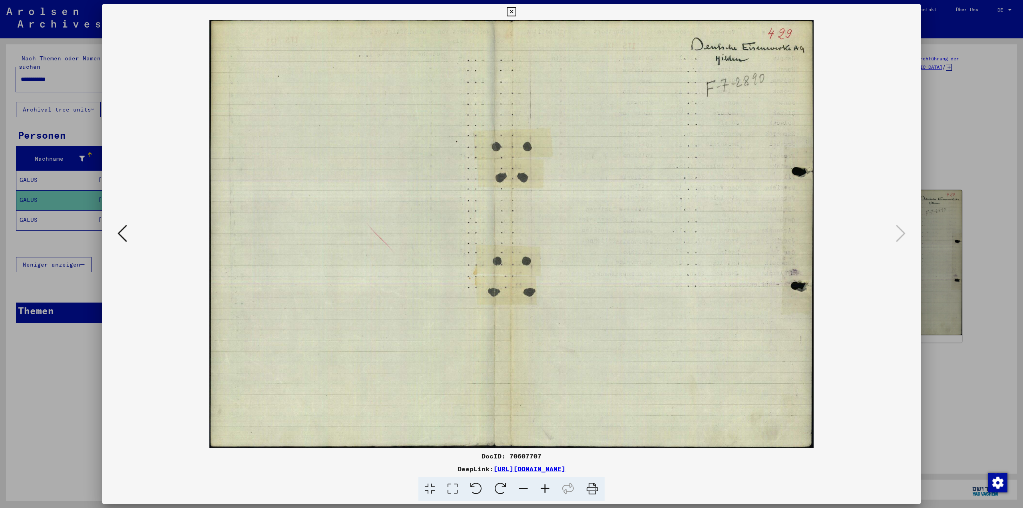
click at [122, 234] on icon at bounding box center [122, 233] width 10 height 19
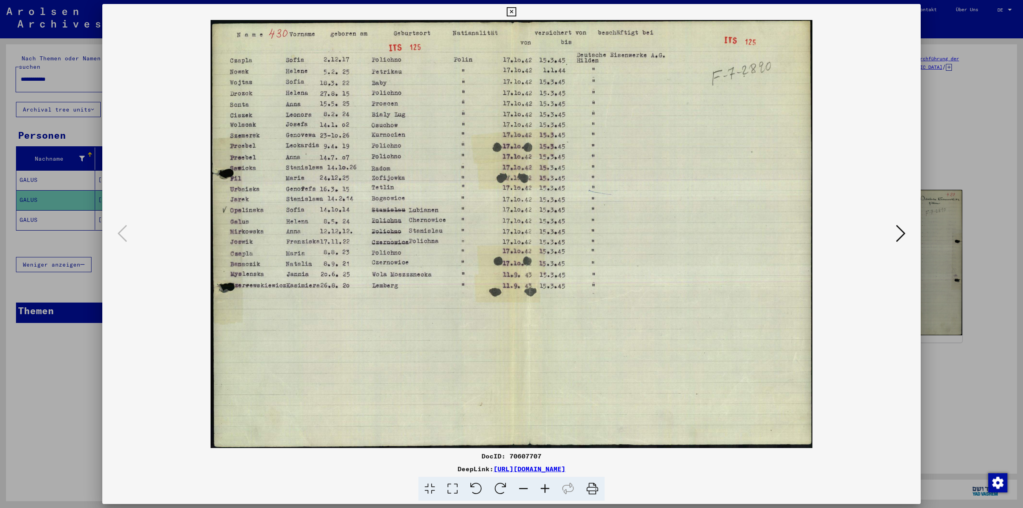
click at [991, 145] on div at bounding box center [511, 254] width 1023 height 508
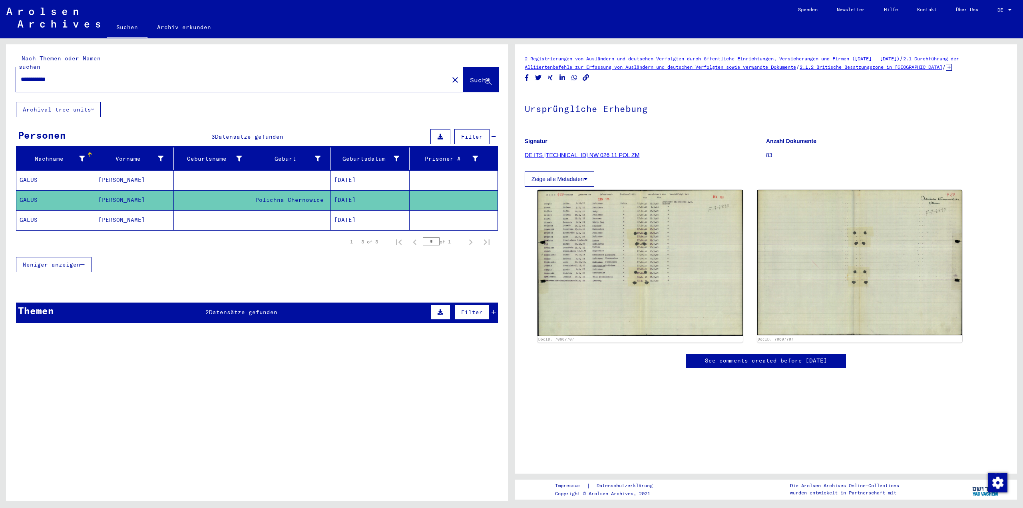
click at [117, 219] on mat-cell "[PERSON_NAME]" at bounding box center [134, 220] width 79 height 20
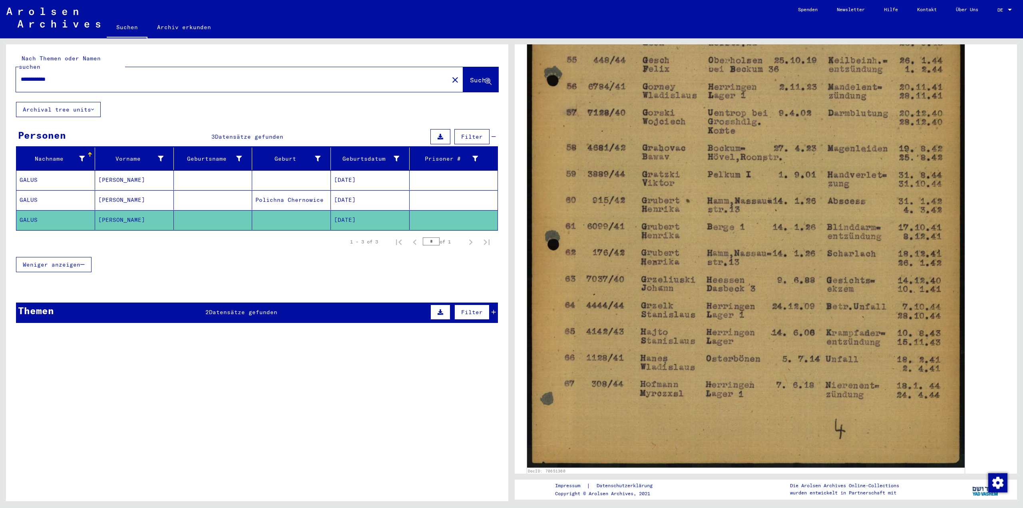
scroll to position [360, 0]
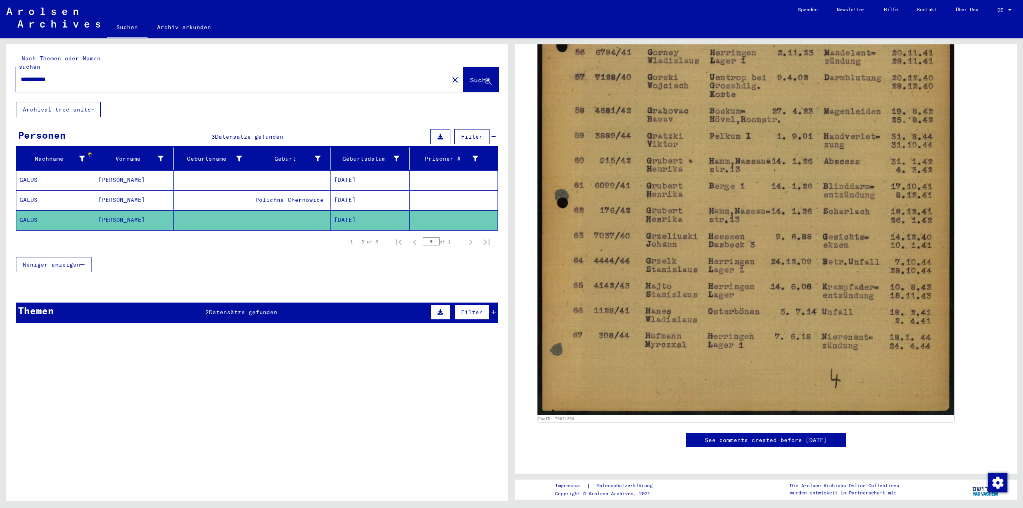
click at [117, 171] on mat-cell "[PERSON_NAME]" at bounding box center [134, 180] width 79 height 20
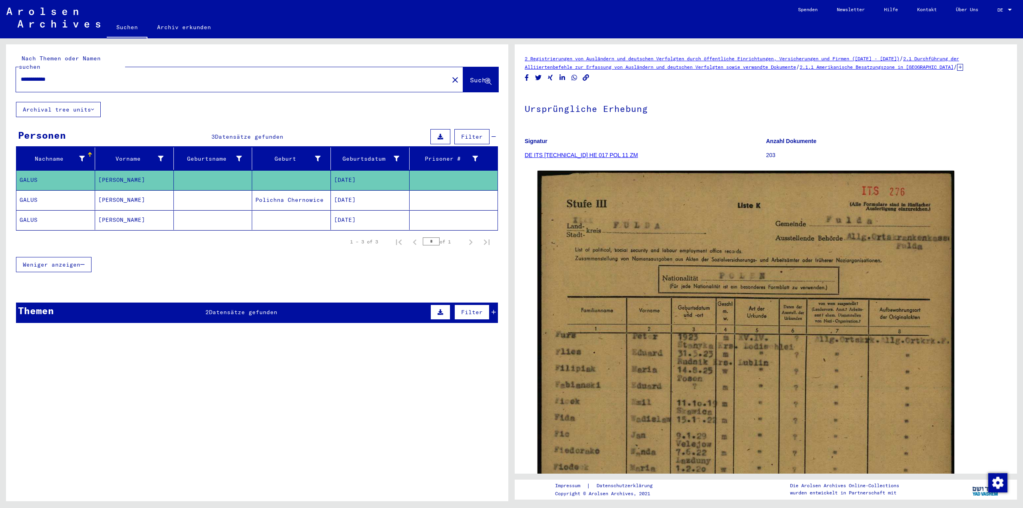
click at [182, 28] on link "Archiv erkunden" at bounding box center [183, 27] width 73 height 19
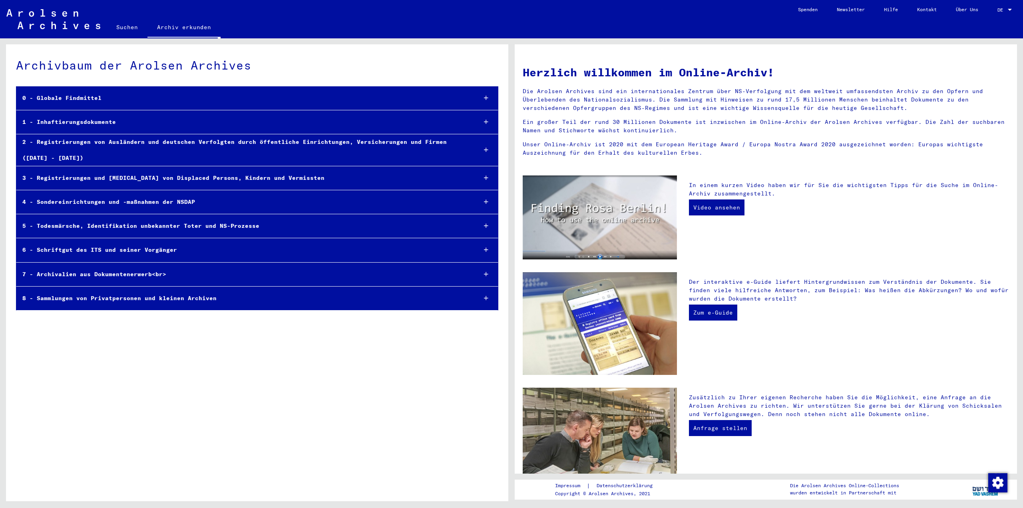
click at [82, 98] on div "0 - Globale Findmittel" at bounding box center [243, 98] width 454 height 16
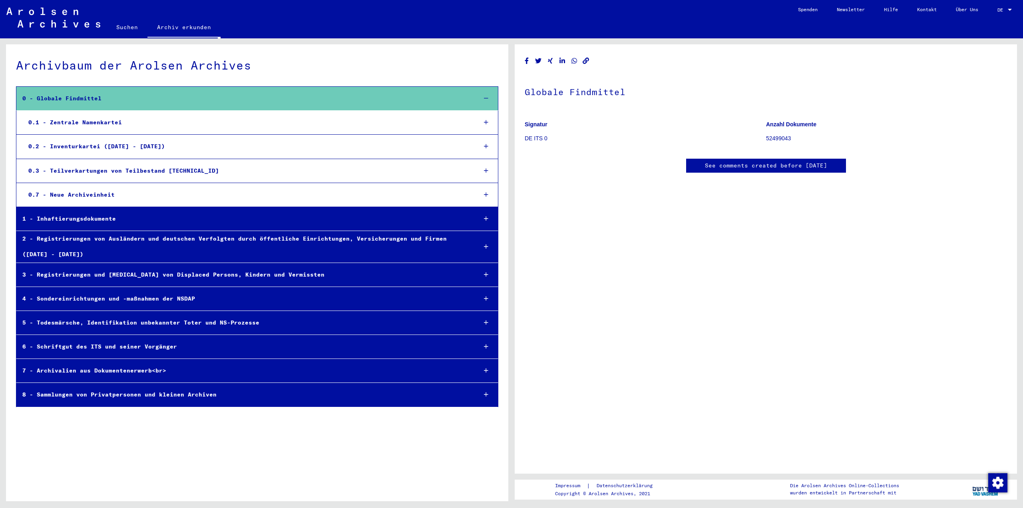
click at [109, 127] on div "0.1 - Zentrale Namenkartei" at bounding box center [246, 123] width 448 height 16
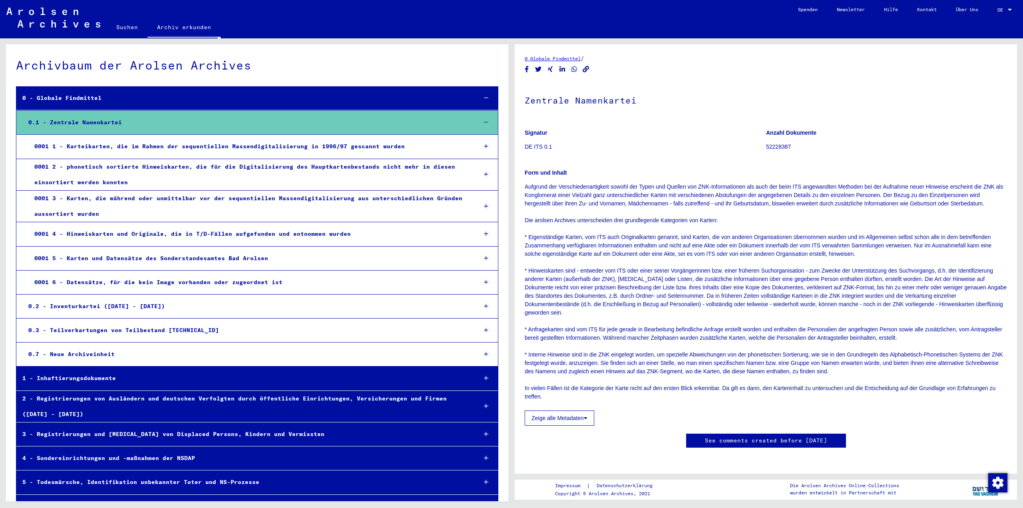
click at [121, 307] on div "0.2 - Inventurkartei ([DATE] - [DATE])" at bounding box center [246, 307] width 448 height 16
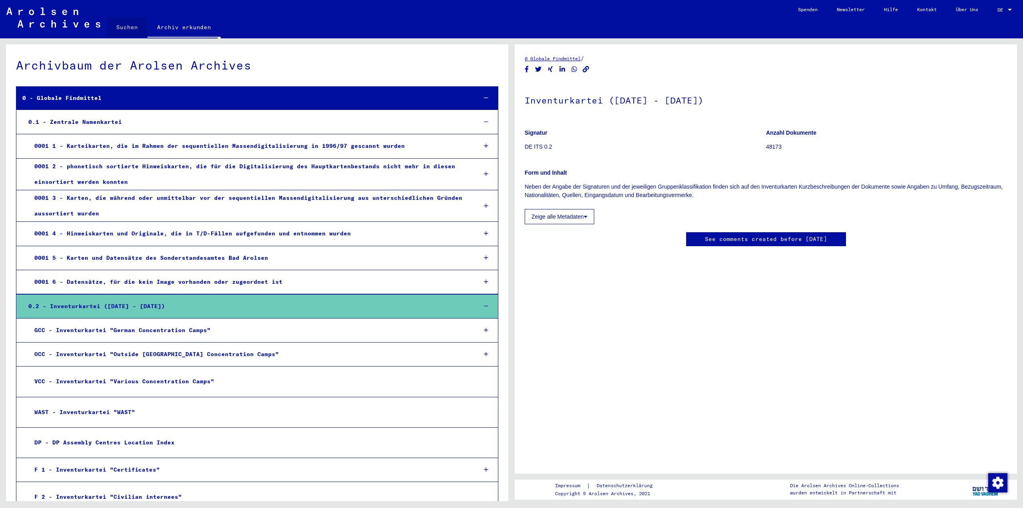
click at [130, 25] on link "Suchen" at bounding box center [127, 27] width 41 height 19
